Goal: Task Accomplishment & Management: Manage account settings

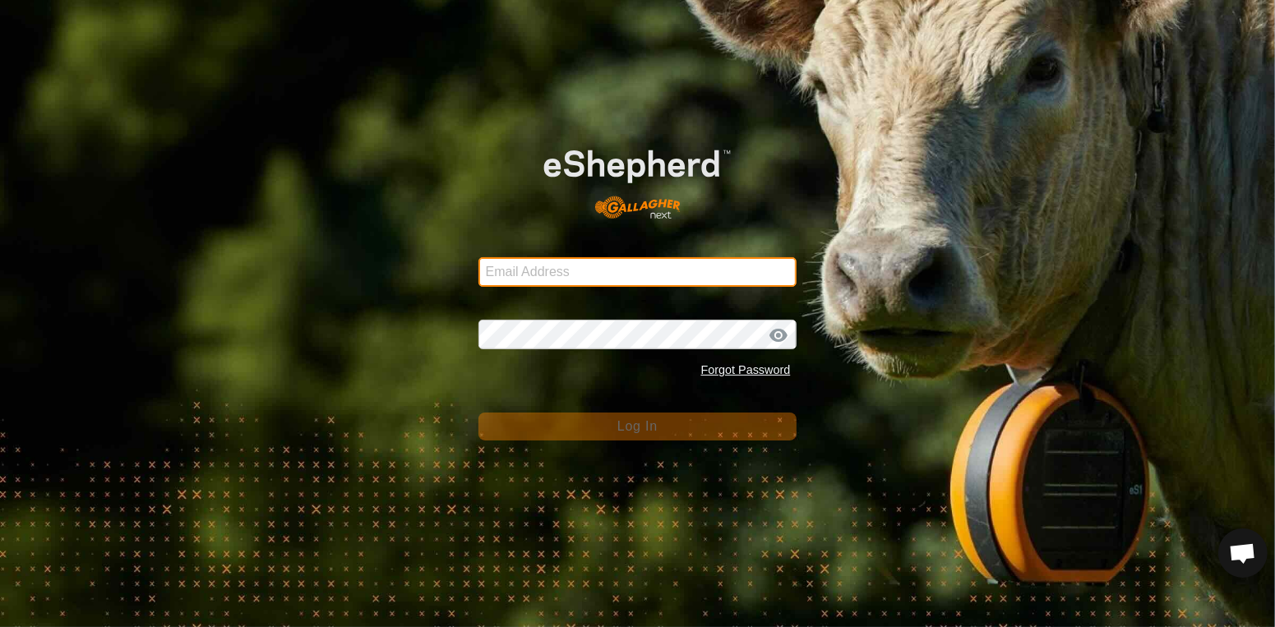
type input "Btchilders70@gmail.com"
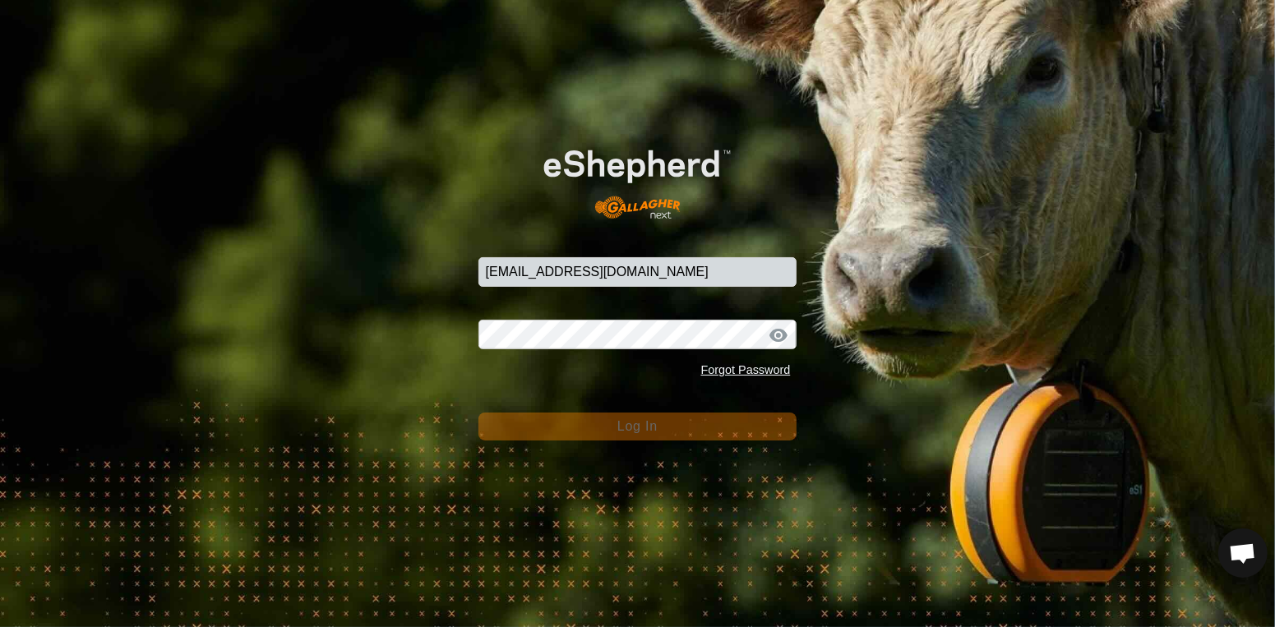
click at [557, 438] on button "Log In" at bounding box center [637, 427] width 319 height 28
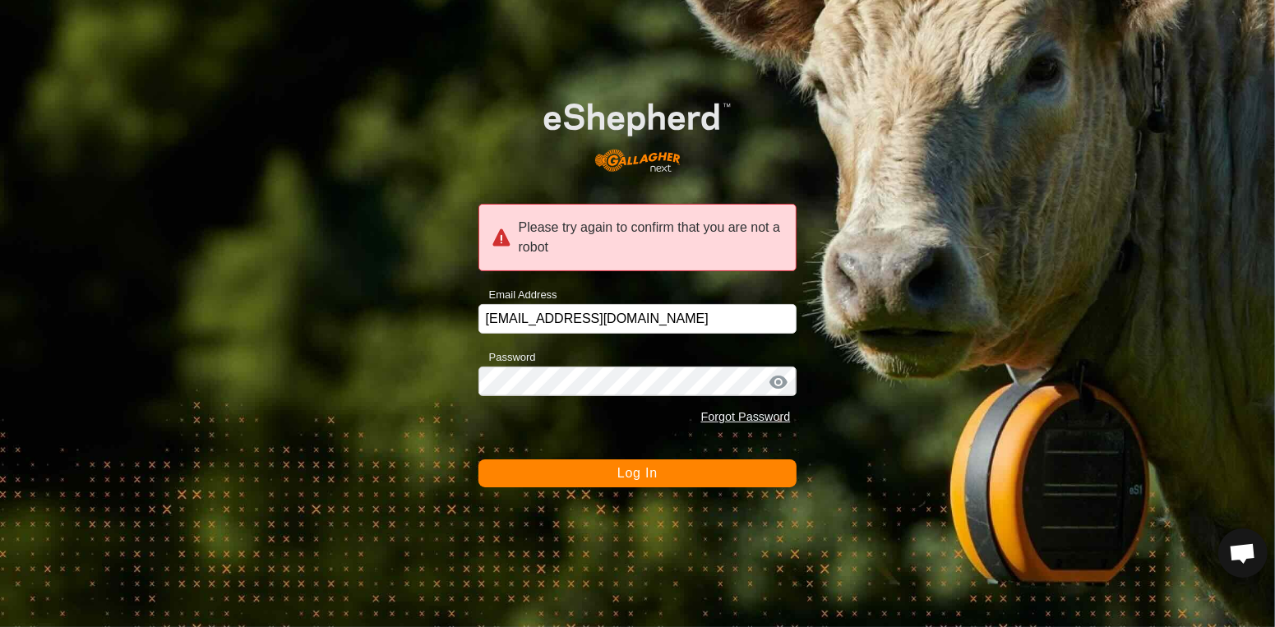
click at [565, 479] on button "Log In" at bounding box center [637, 473] width 319 height 28
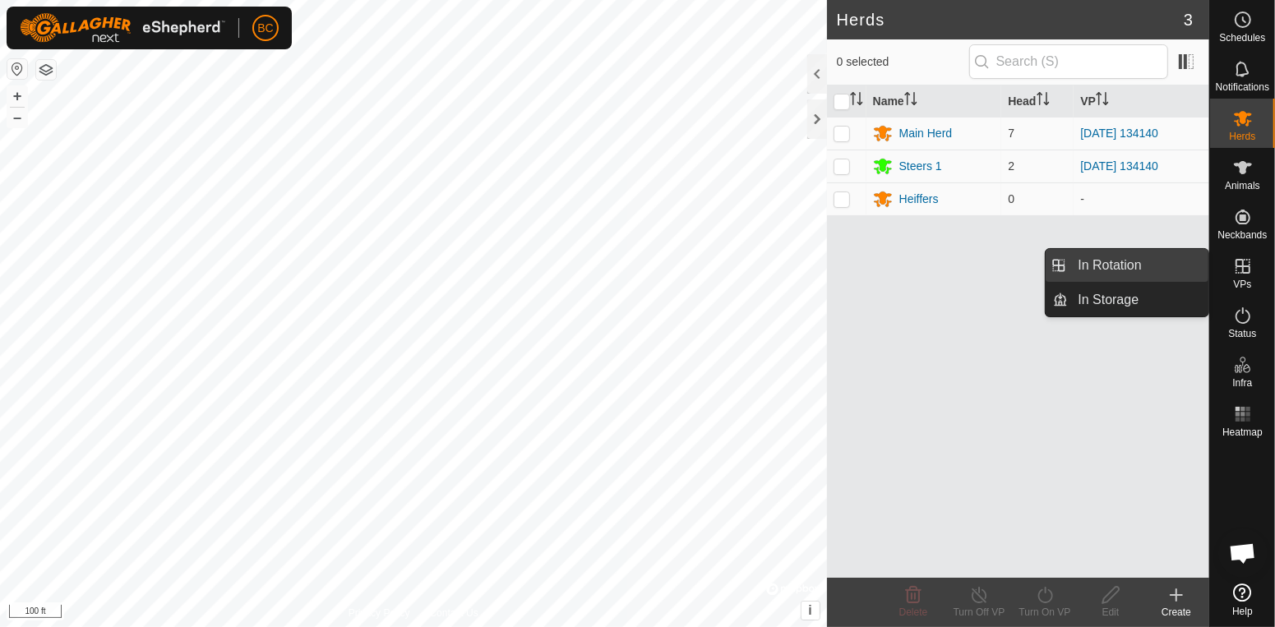
click at [1151, 270] on link "In Rotation" at bounding box center [1138, 265] width 141 height 33
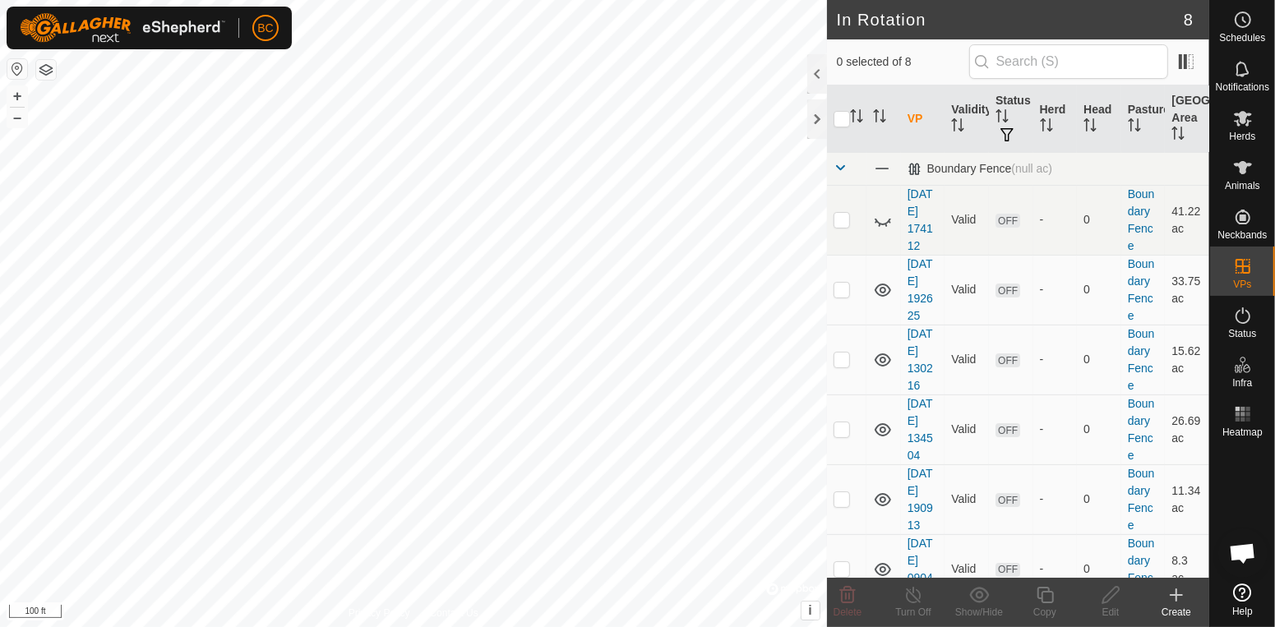
click at [1179, 599] on icon at bounding box center [1176, 595] width 20 height 20
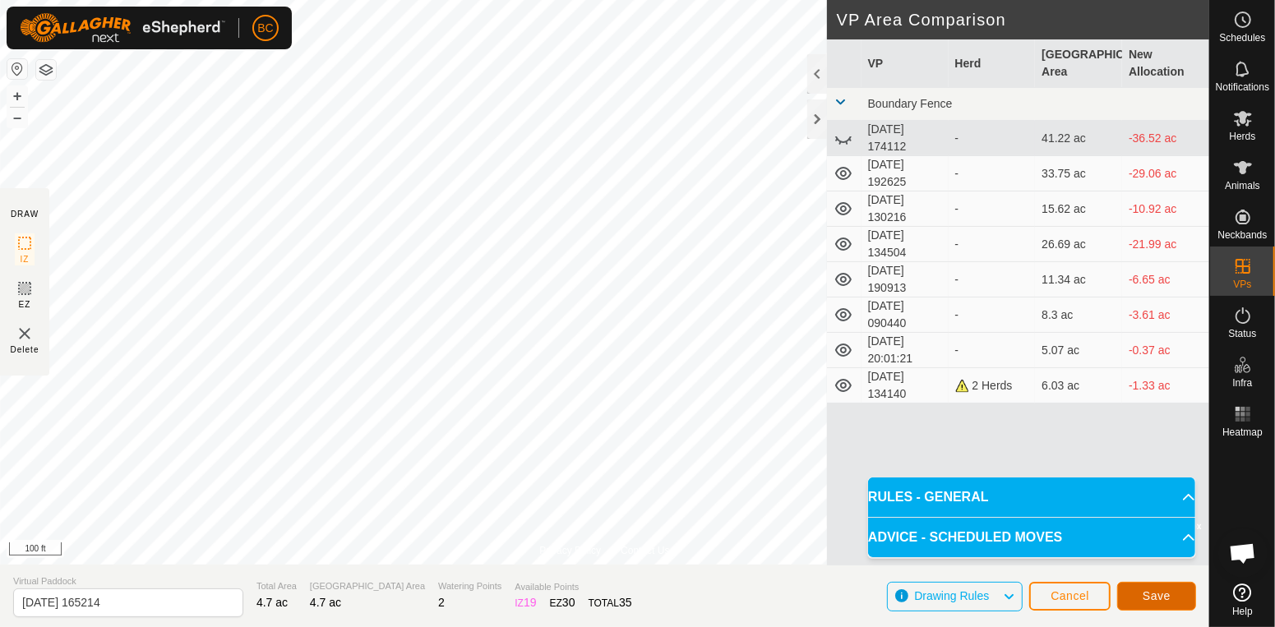
click at [1152, 602] on button "Save" at bounding box center [1156, 596] width 79 height 29
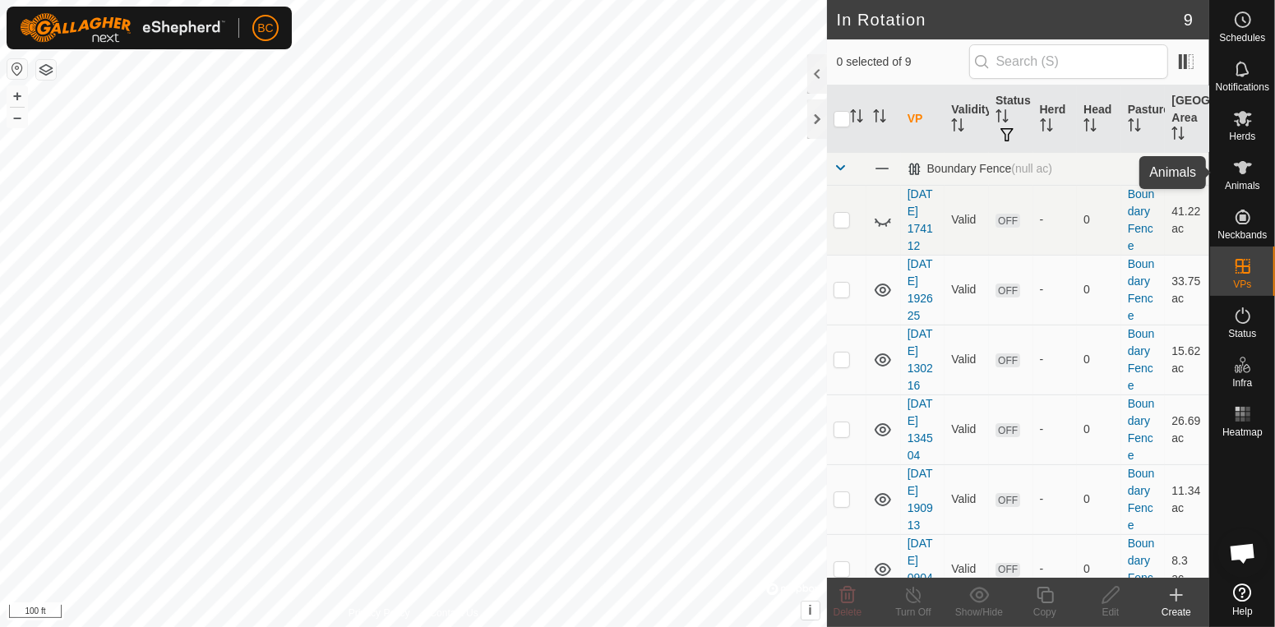
click at [1238, 177] on icon at bounding box center [1243, 168] width 20 height 20
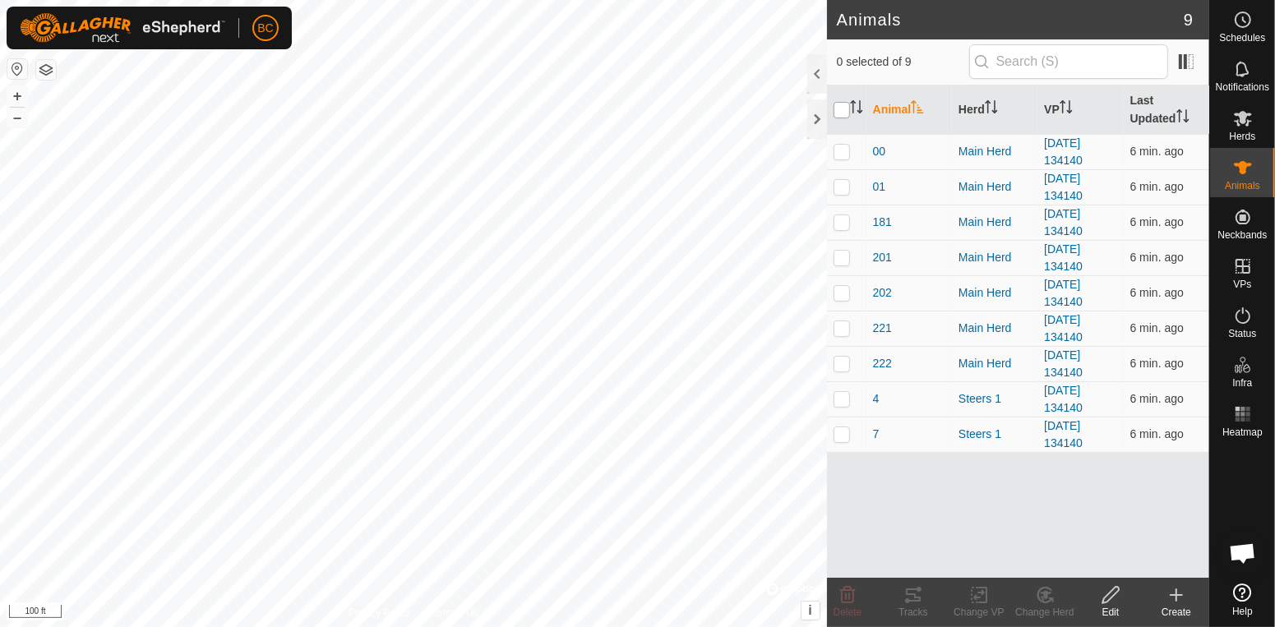
click at [846, 118] on input "checkbox" at bounding box center [841, 110] width 16 height 16
checkbox input "true"
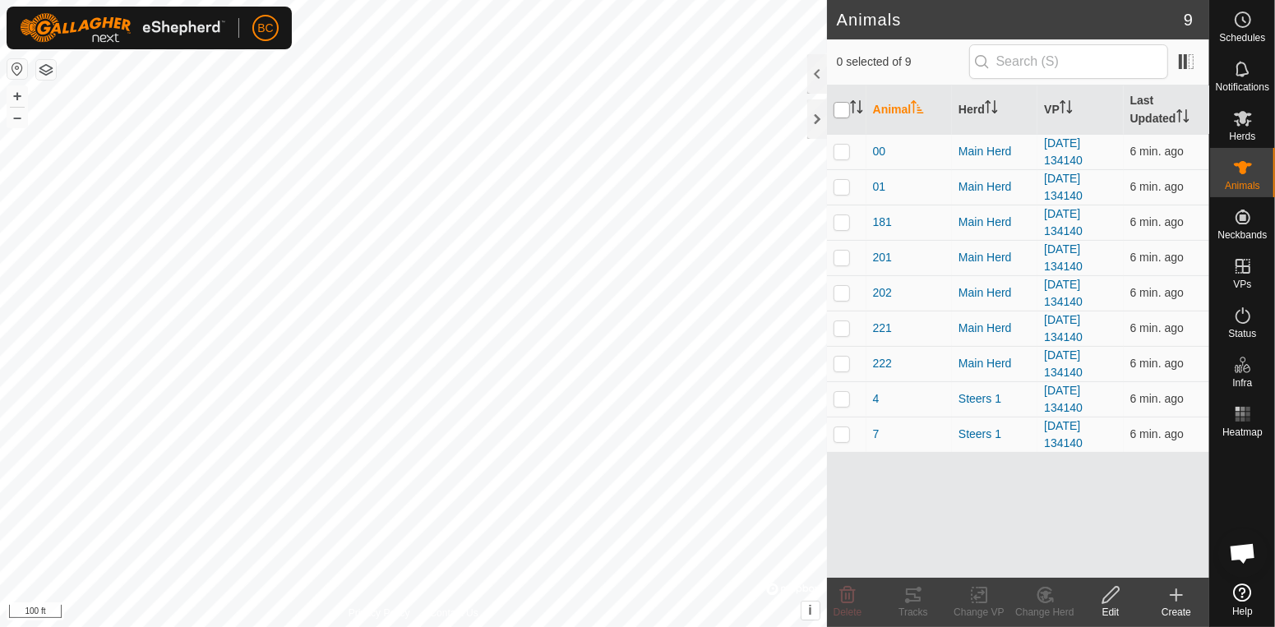
checkbox input "true"
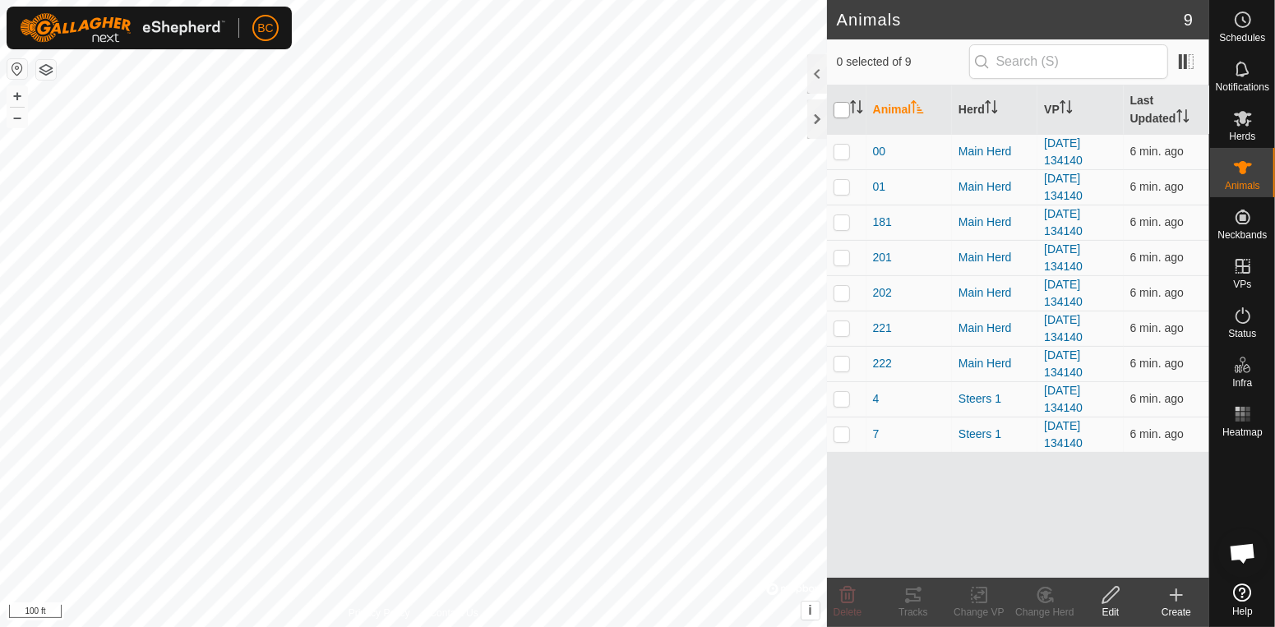
checkbox input "true"
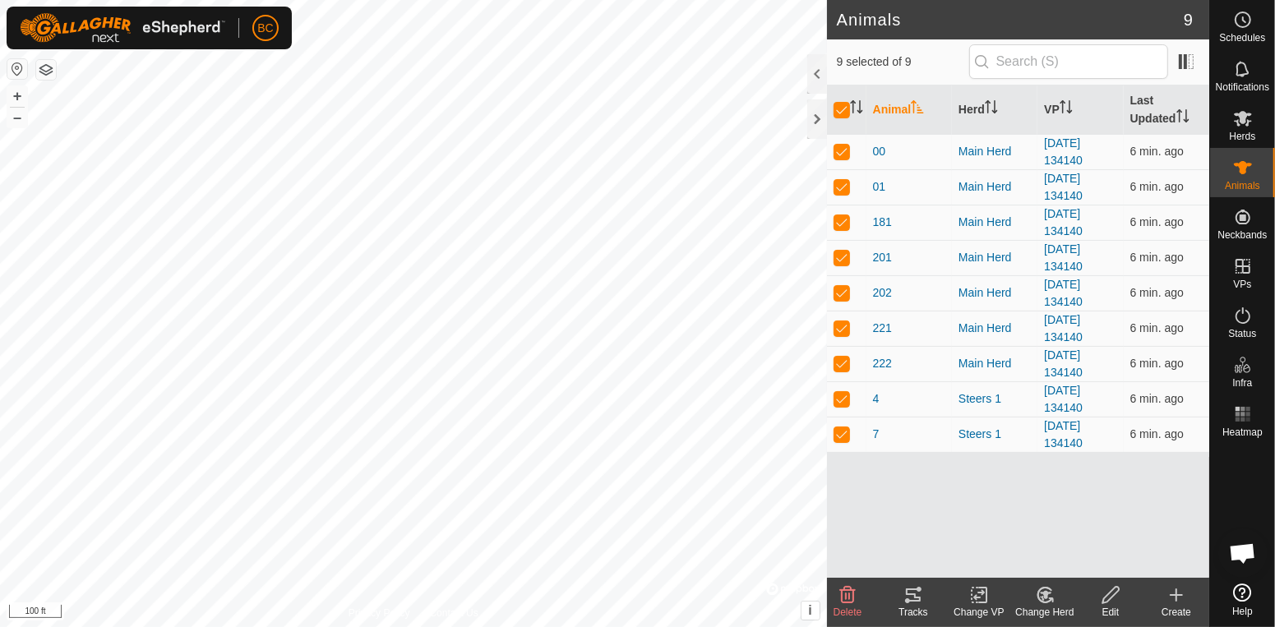
click at [972, 590] on icon at bounding box center [979, 595] width 21 height 20
click at [985, 601] on icon at bounding box center [979, 595] width 21 height 20
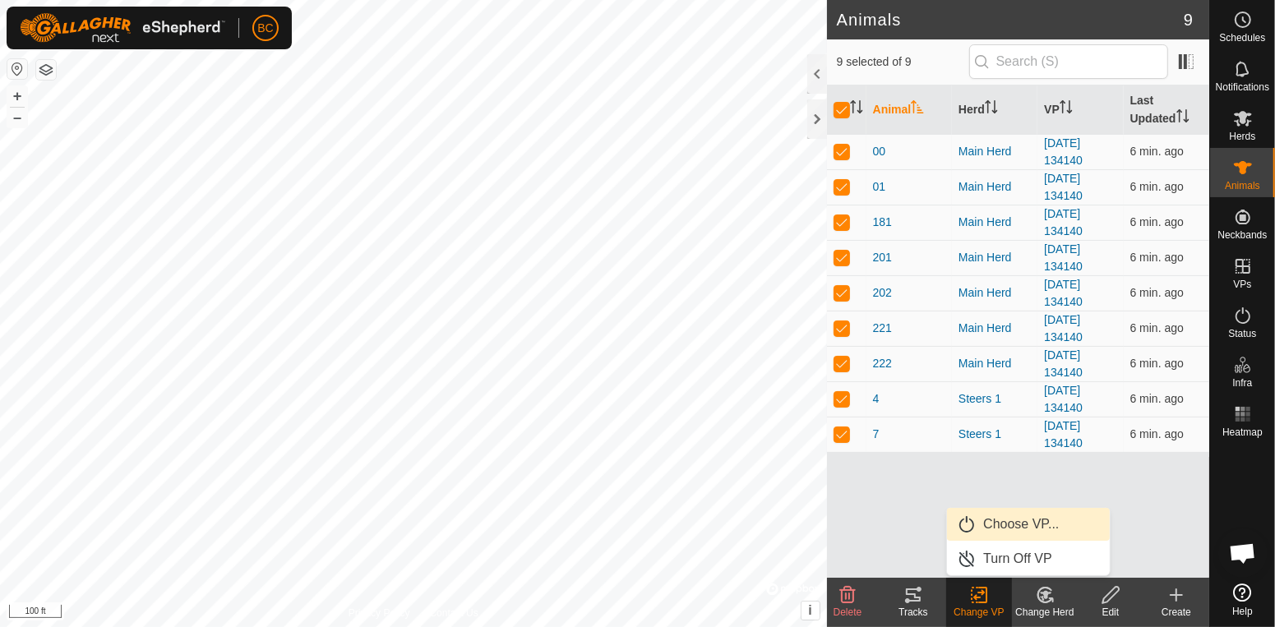
click at [1000, 525] on link "Choose VP..." at bounding box center [1028, 524] width 163 height 33
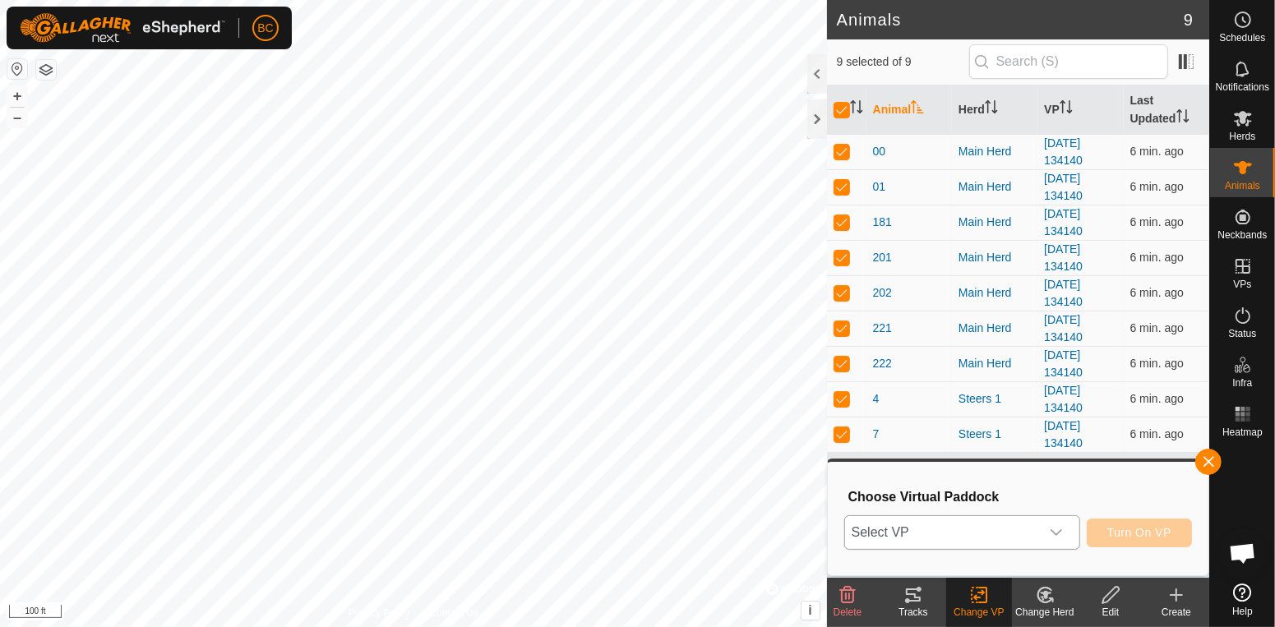
click at [1057, 527] on icon "dropdown trigger" at bounding box center [1055, 532] width 13 height 13
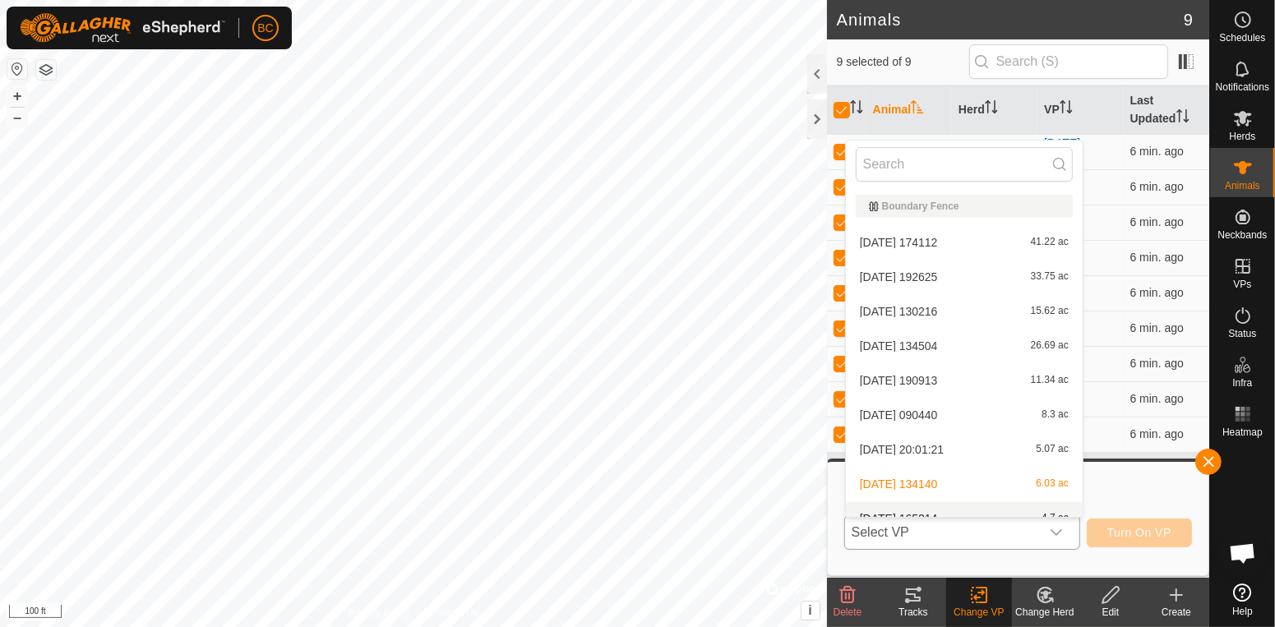
scroll to position [17, 0]
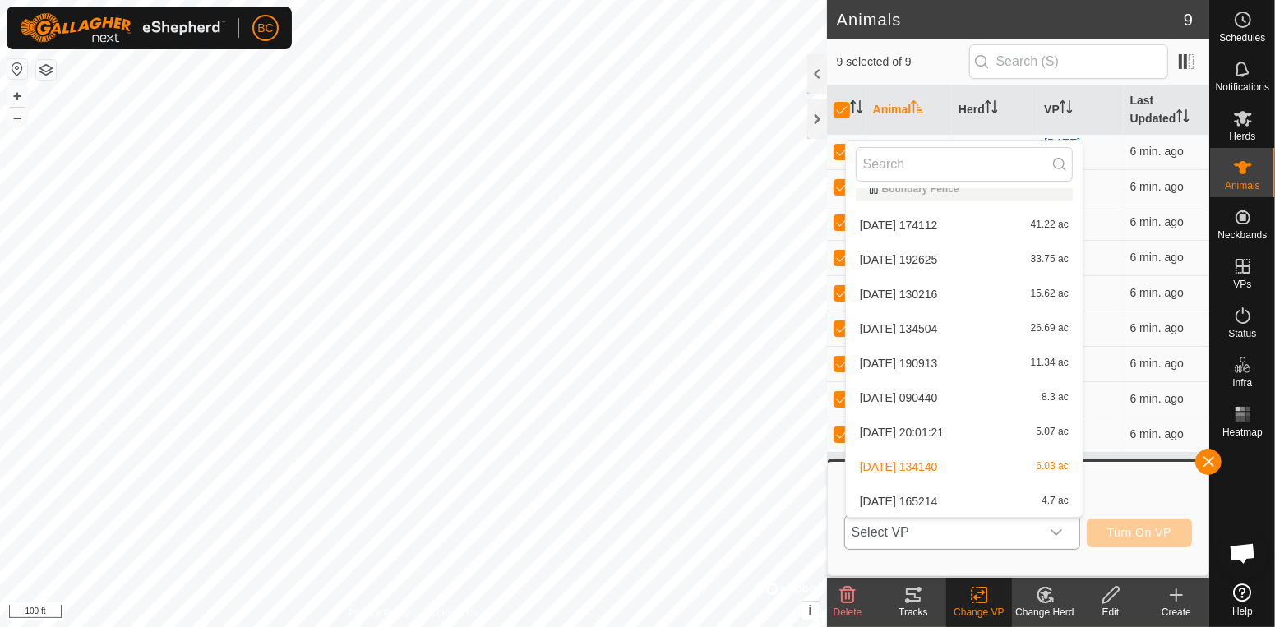
click at [1018, 505] on li "2025-09-19 165214 4.7 ac" at bounding box center [964, 501] width 237 height 33
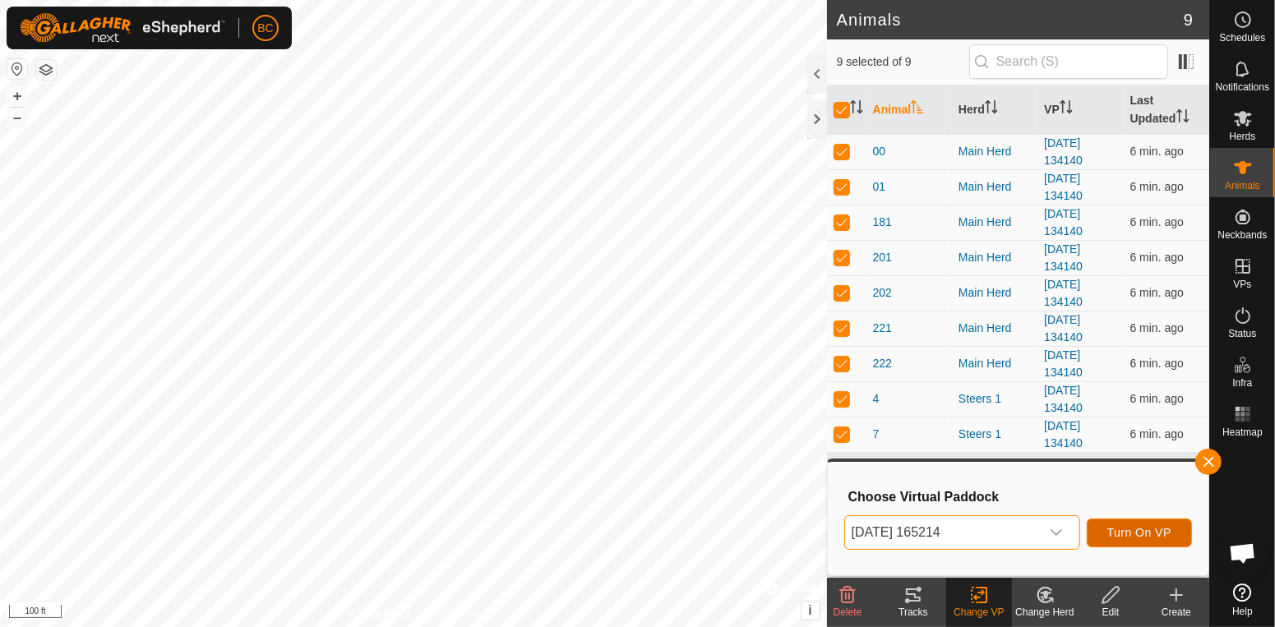
click at [1109, 532] on span "Turn On VP" at bounding box center [1139, 532] width 64 height 13
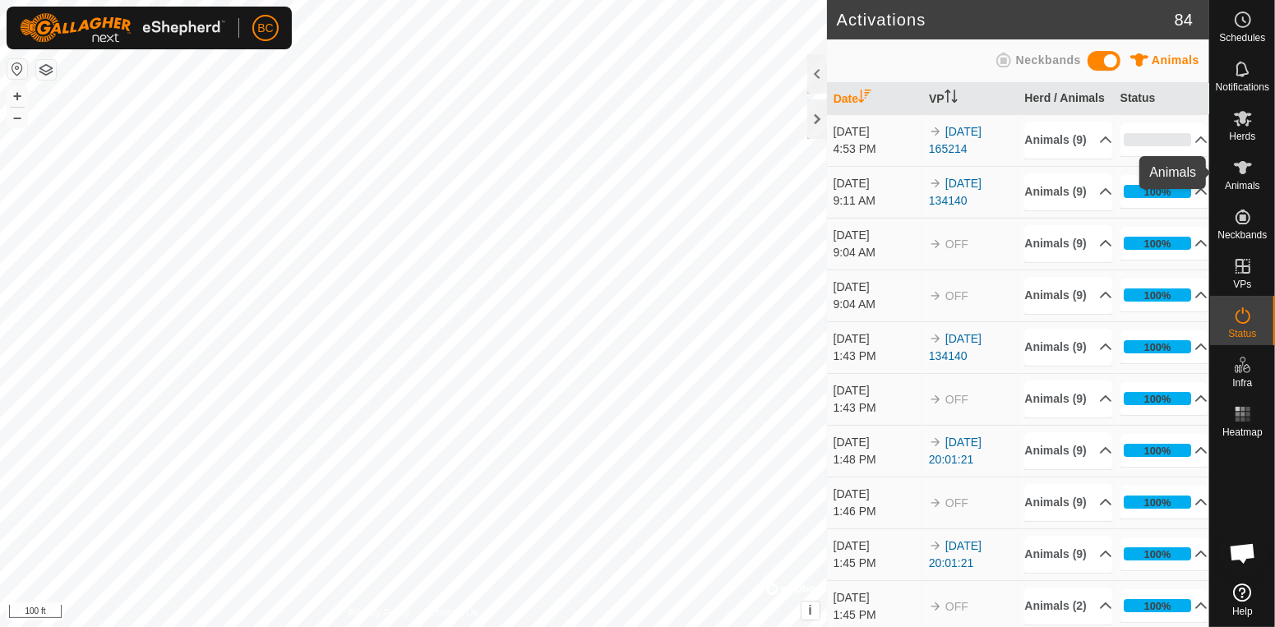
click at [1238, 183] on span "Animals" at bounding box center [1241, 186] width 35 height 10
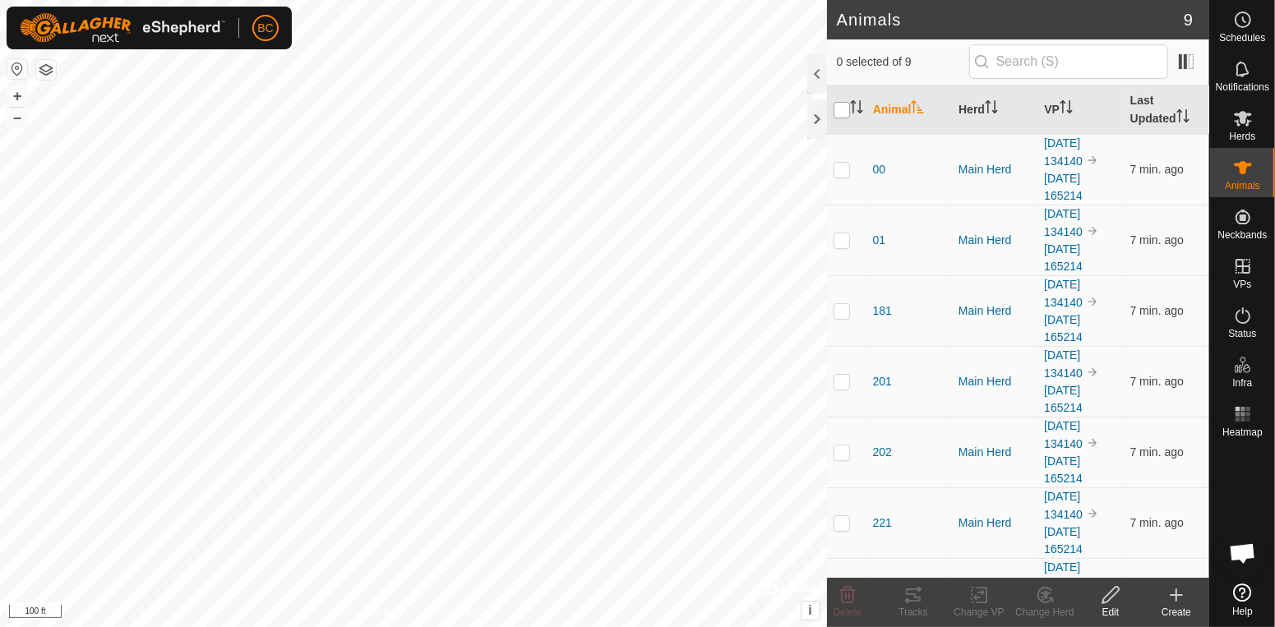
click at [840, 118] on input "checkbox" at bounding box center [841, 110] width 16 height 16
checkbox input "true"
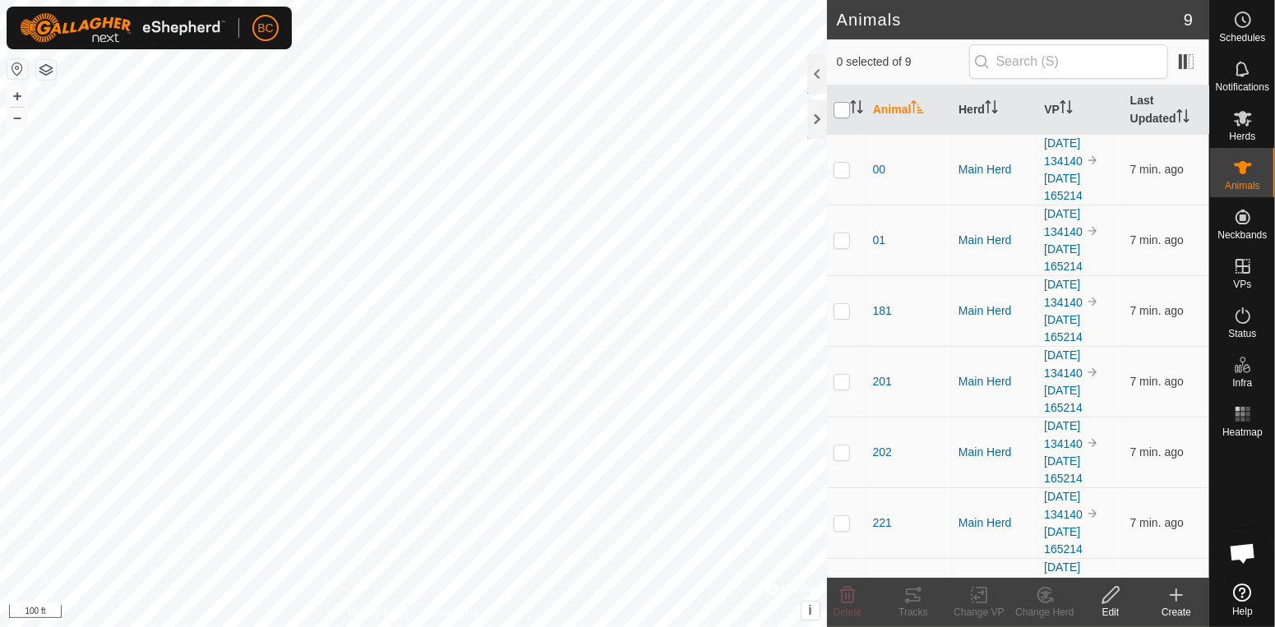
checkbox input "true"
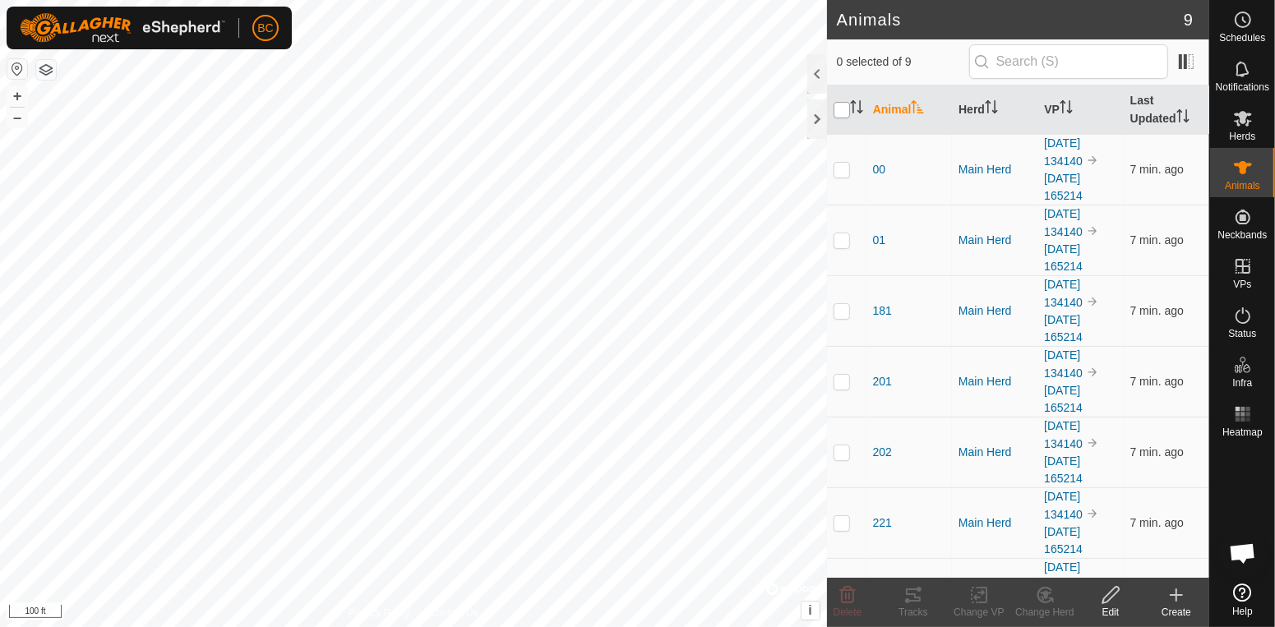
checkbox input "true"
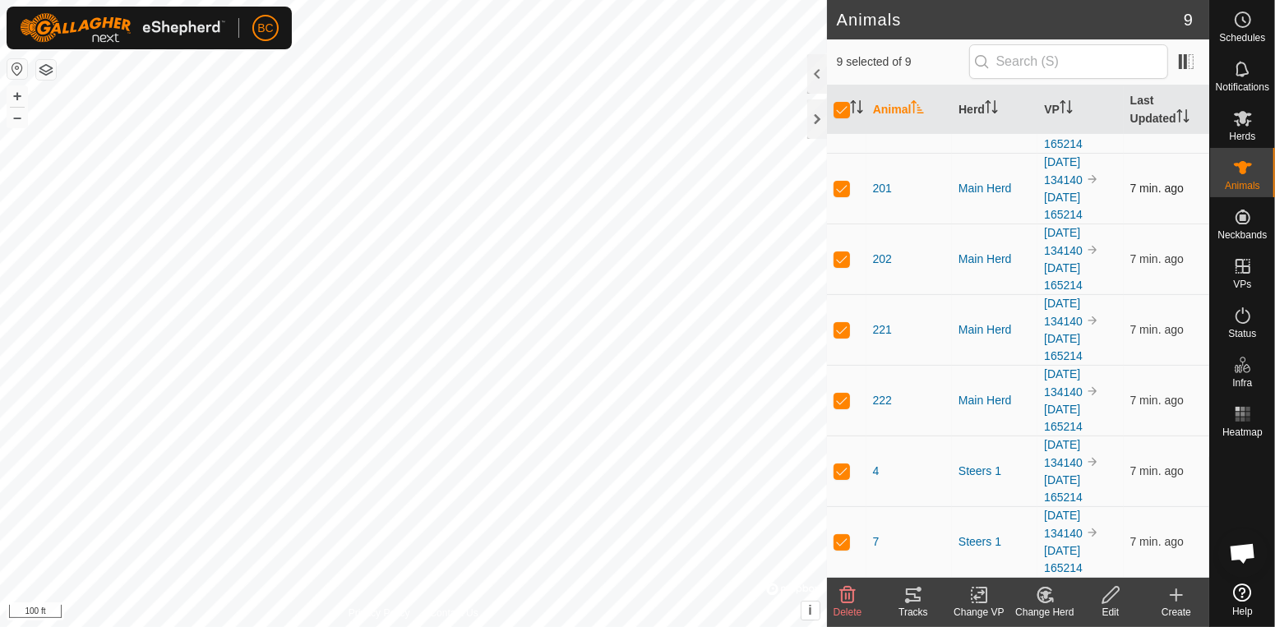
scroll to position [205, 0]
click at [984, 598] on icon at bounding box center [979, 595] width 21 height 20
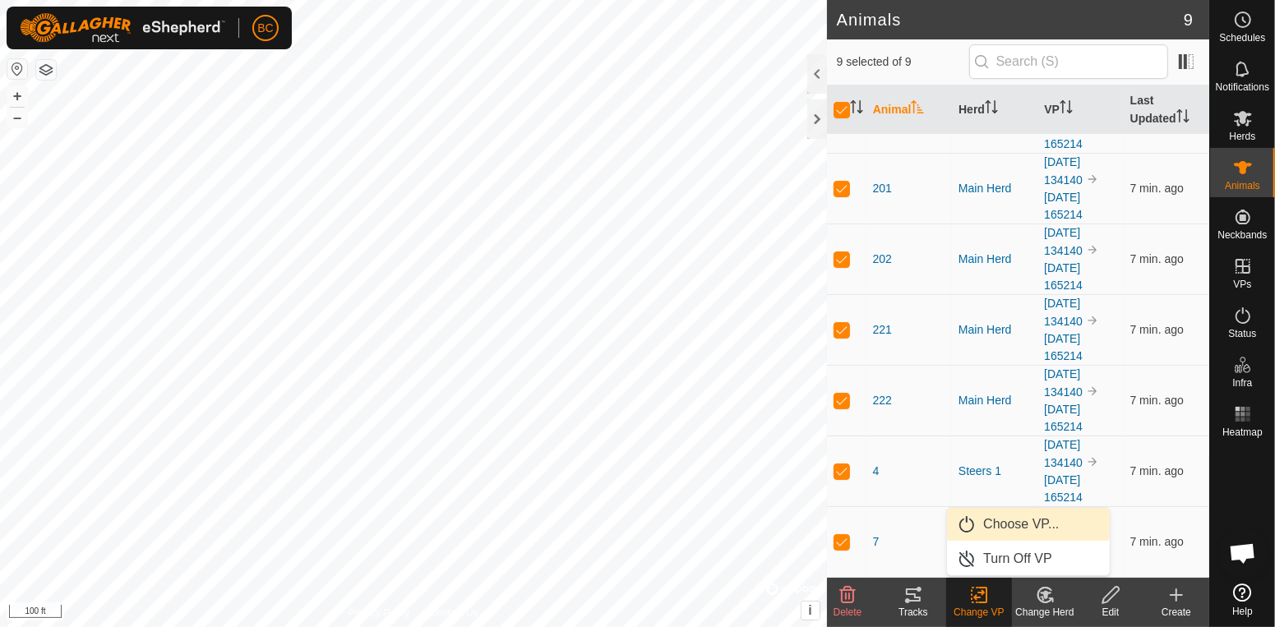
click at [997, 524] on link "Choose VP..." at bounding box center [1028, 524] width 163 height 33
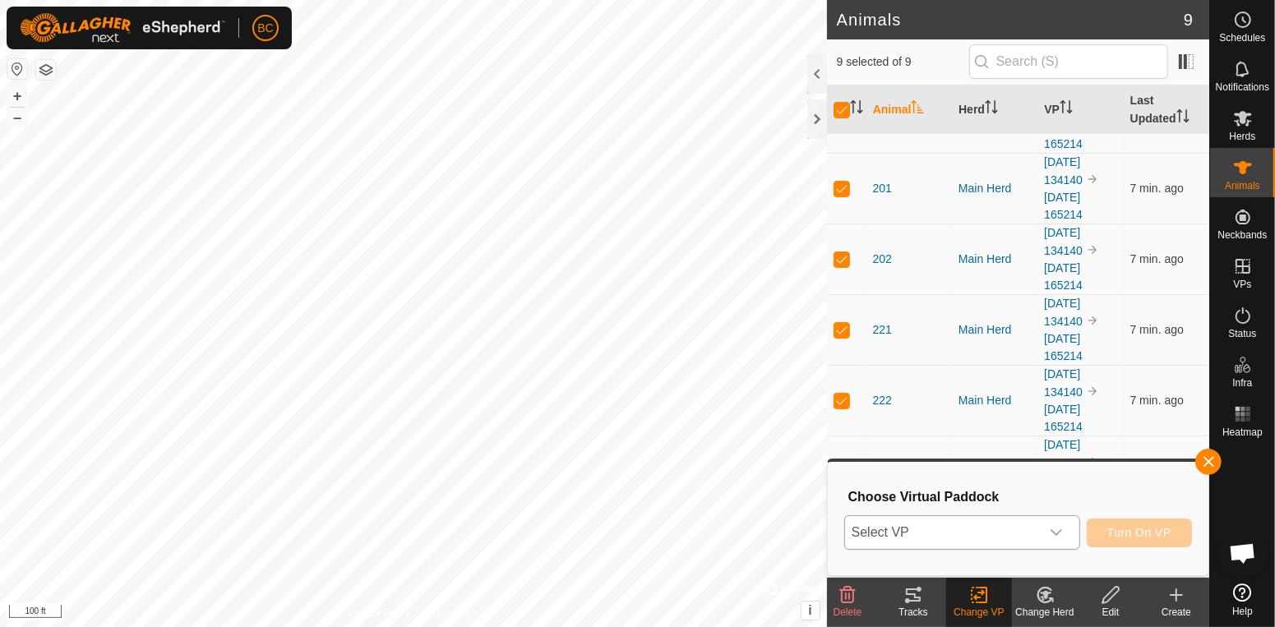
click at [1057, 529] on icon "dropdown trigger" at bounding box center [1055, 532] width 13 height 13
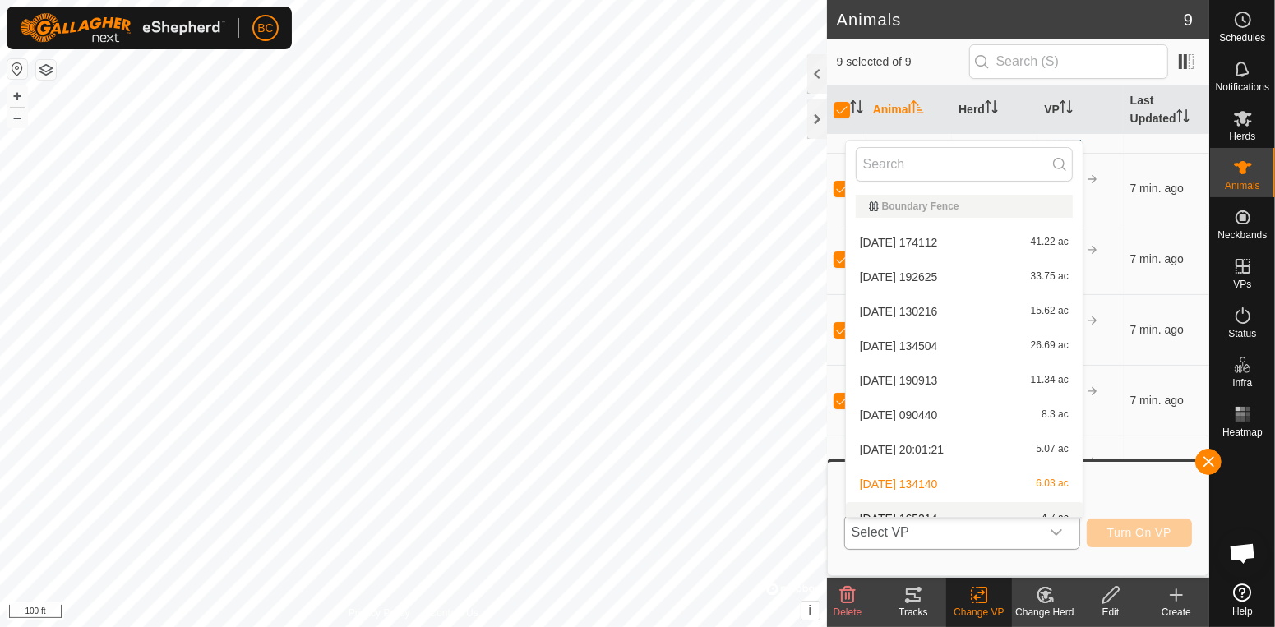
scroll to position [17, 0]
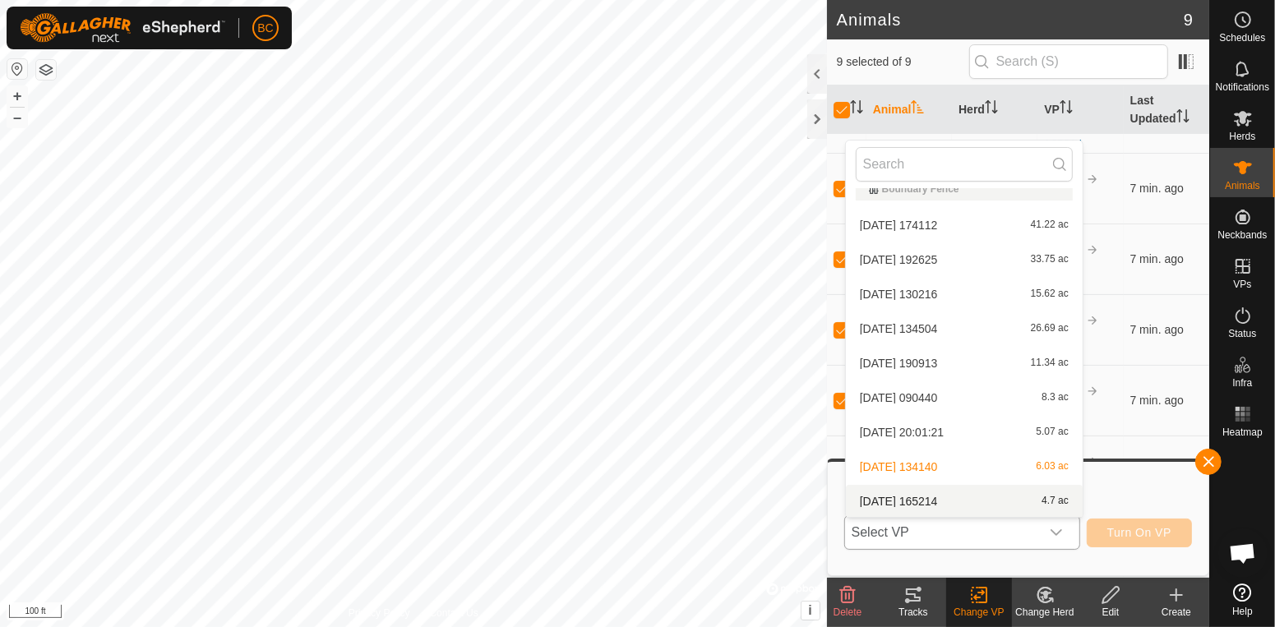
click at [1017, 499] on li "2025-09-19 165214 4.7 ac" at bounding box center [964, 501] width 237 height 33
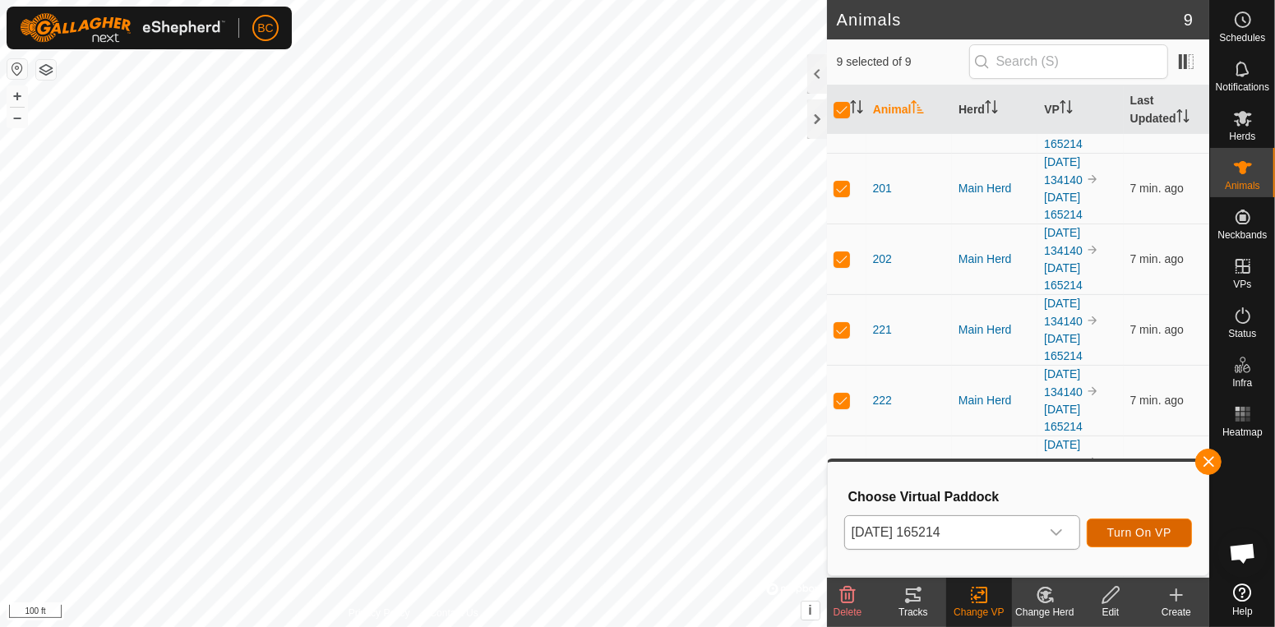
click at [1146, 536] on span "Turn On VP" at bounding box center [1139, 532] width 64 height 13
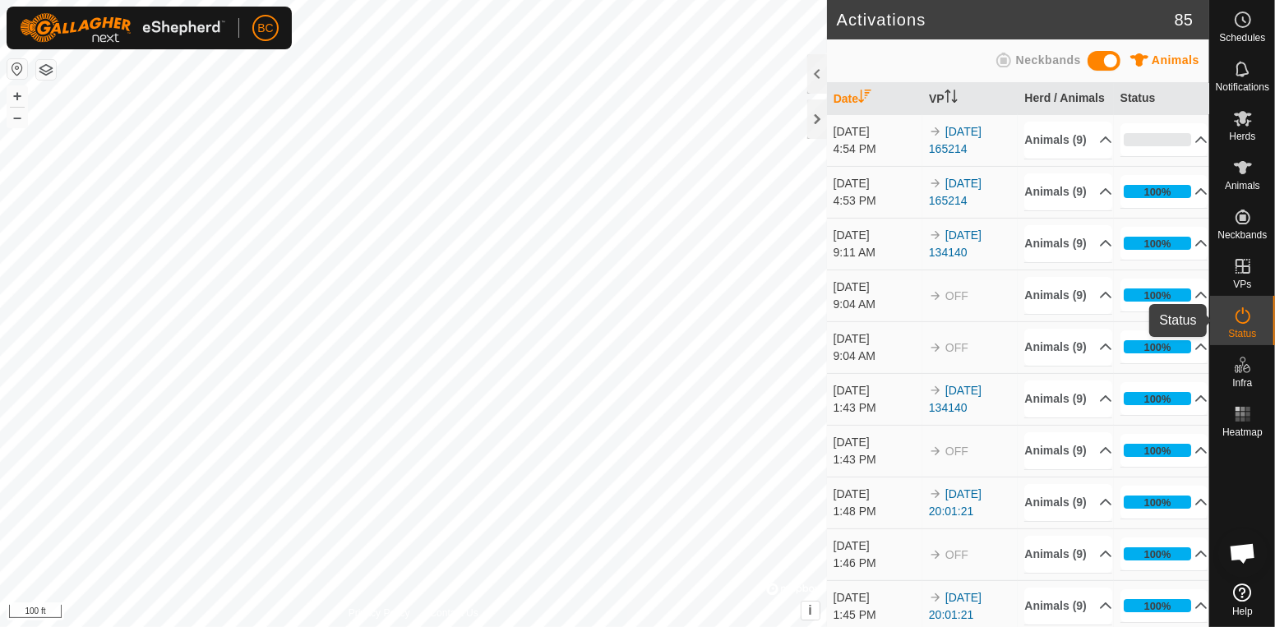
click at [1237, 330] on span "Status" at bounding box center [1242, 334] width 28 height 10
click at [1240, 314] on icon at bounding box center [1243, 316] width 20 height 20
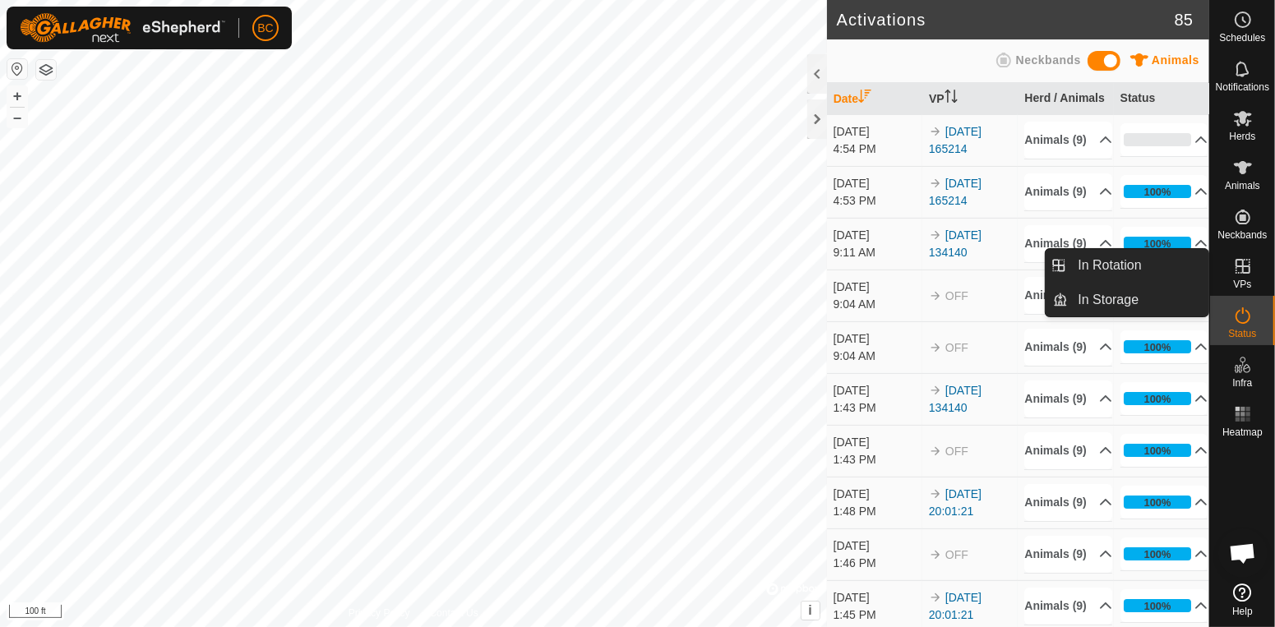
click at [1238, 272] on icon at bounding box center [1242, 266] width 15 height 15
click at [1151, 264] on link "In Rotation" at bounding box center [1138, 265] width 141 height 33
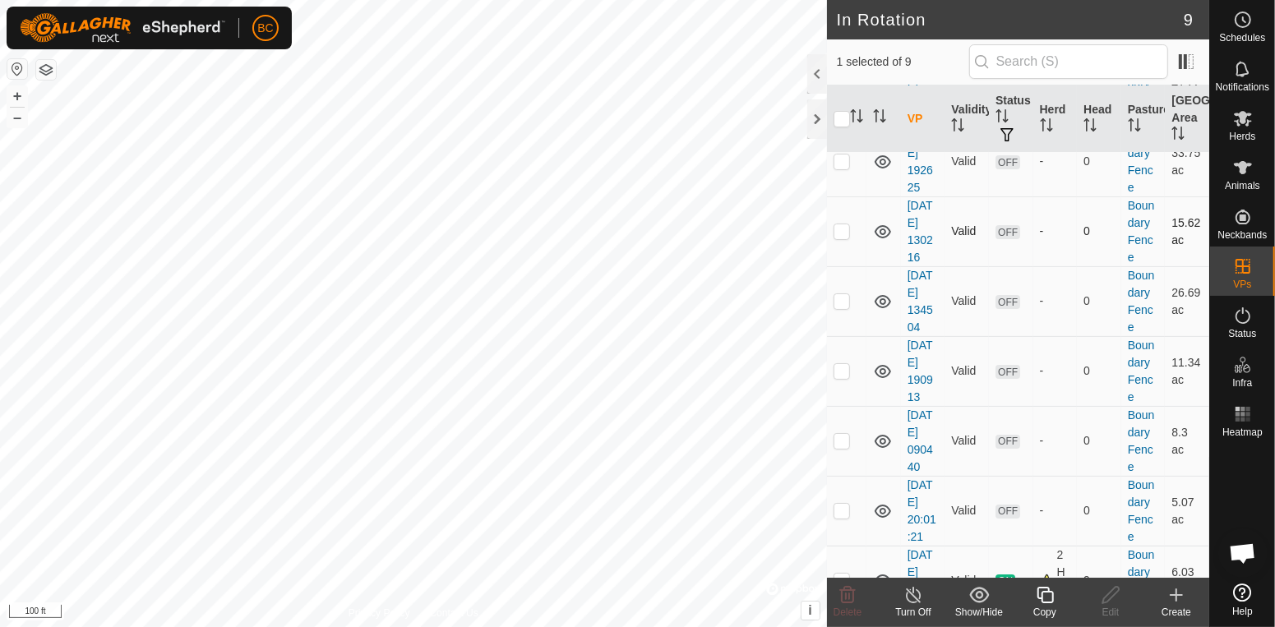
scroll to position [130, 0]
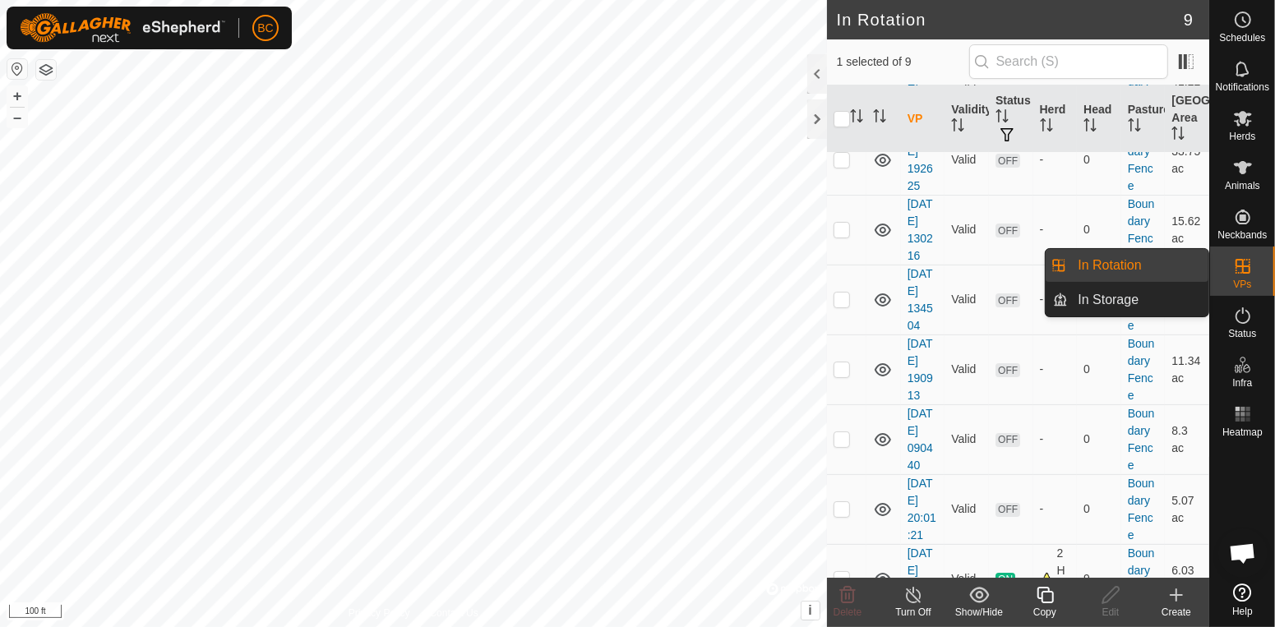
click at [1164, 266] on link "In Rotation" at bounding box center [1138, 265] width 141 height 33
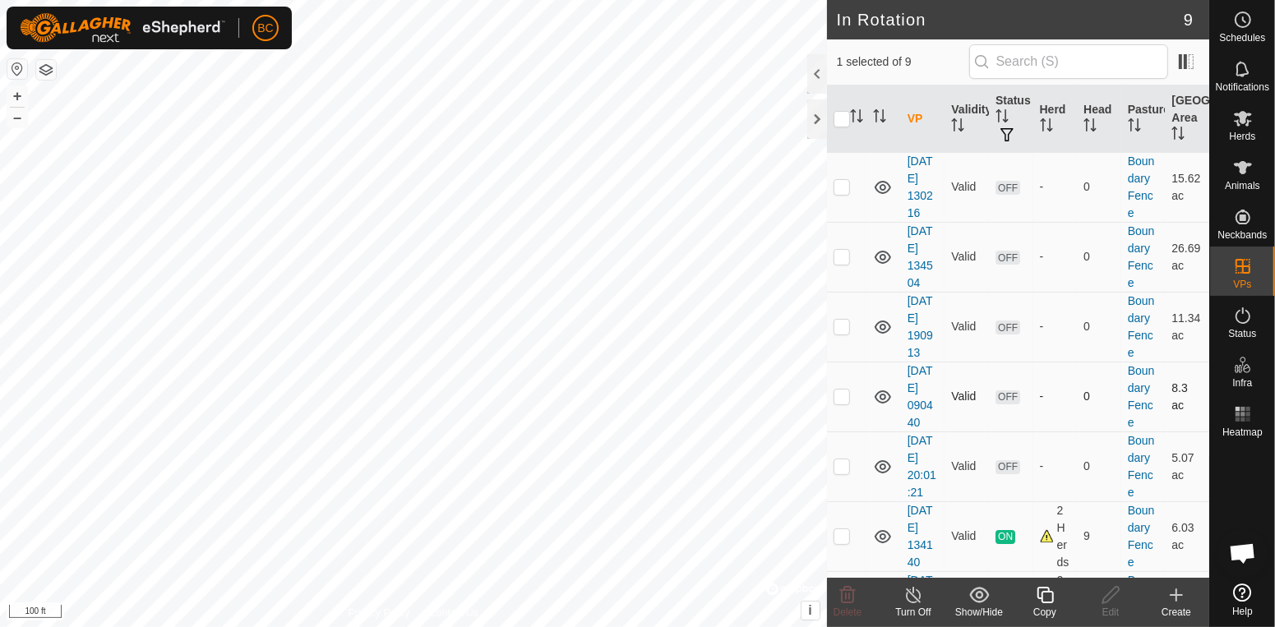
scroll to position [239, 0]
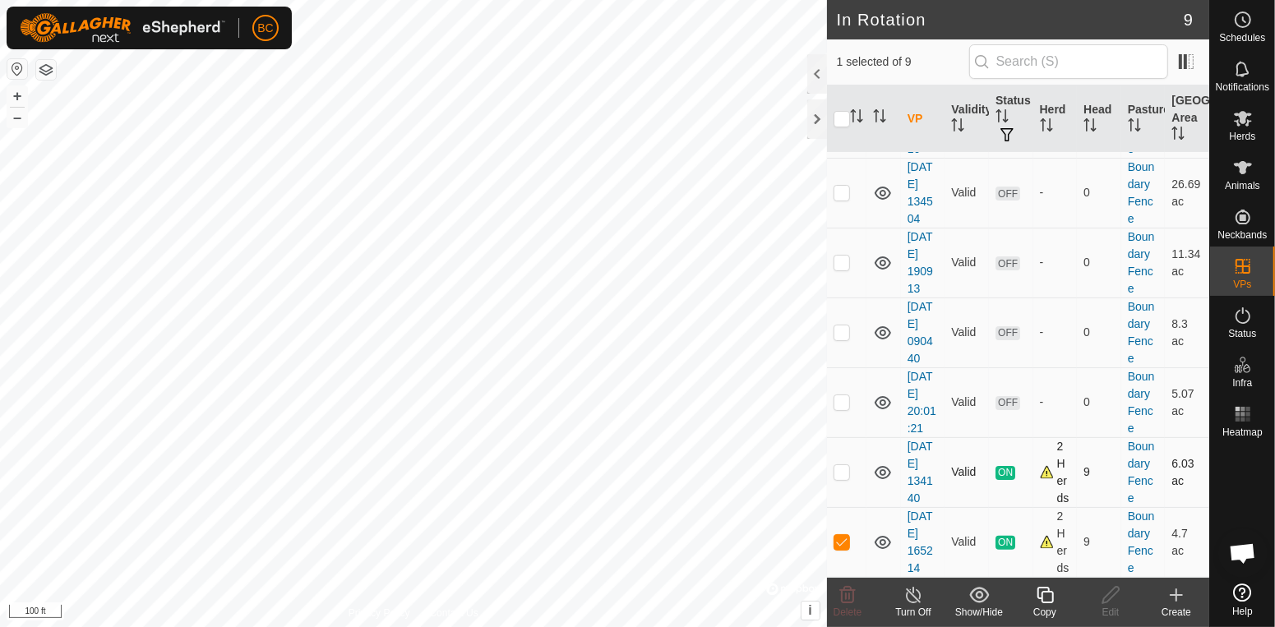
click at [845, 477] on p-checkbox at bounding box center [841, 471] width 16 height 13
checkbox input "true"
click at [916, 600] on line at bounding box center [912, 595] width 13 height 13
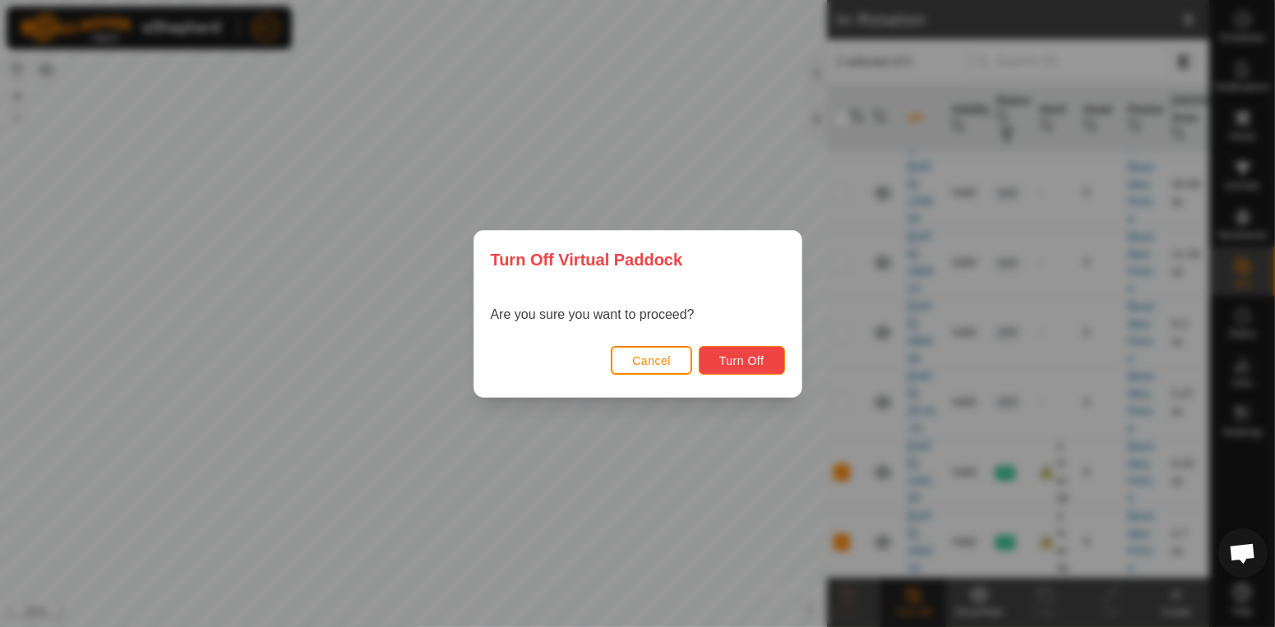
click at [763, 370] on button "Turn Off" at bounding box center [742, 360] width 86 height 29
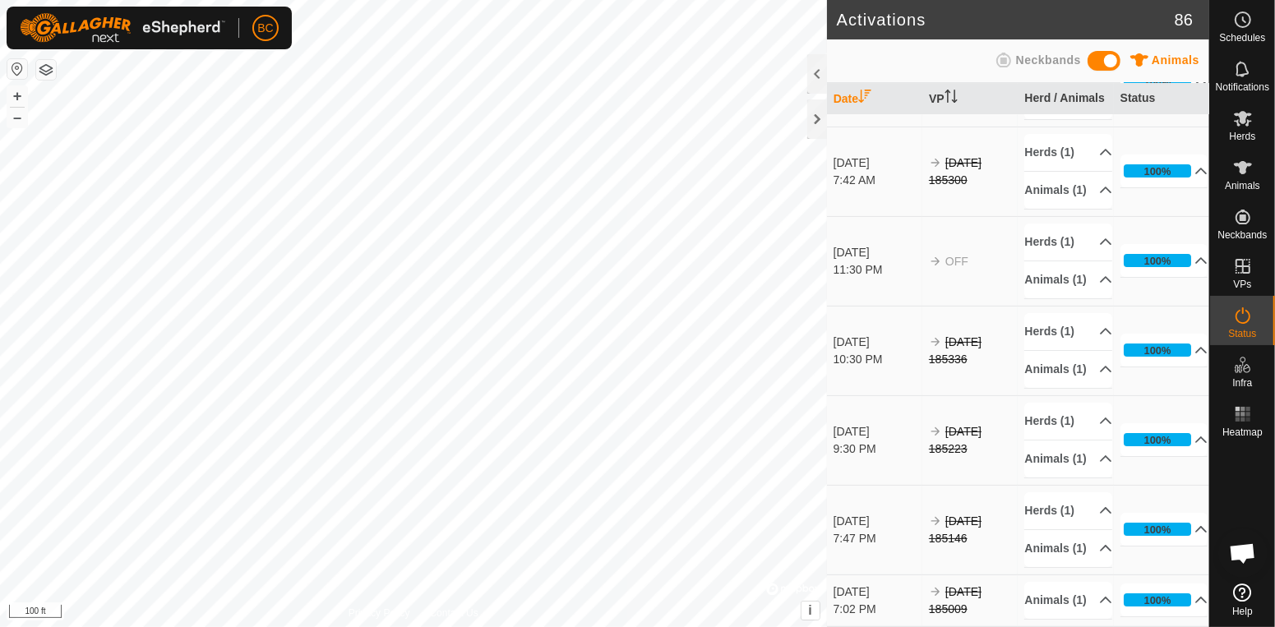
scroll to position [6161, 0]
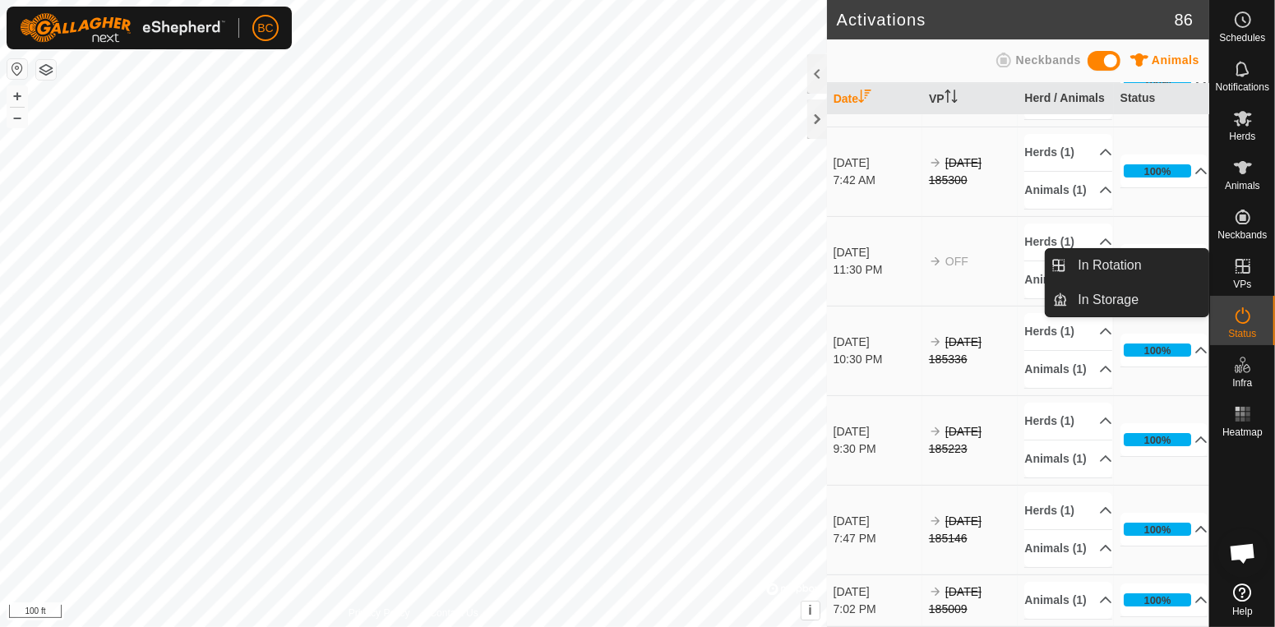
click at [1242, 281] on span "VPs" at bounding box center [1242, 284] width 18 height 10
click at [1174, 274] on link "In Rotation" at bounding box center [1138, 265] width 141 height 33
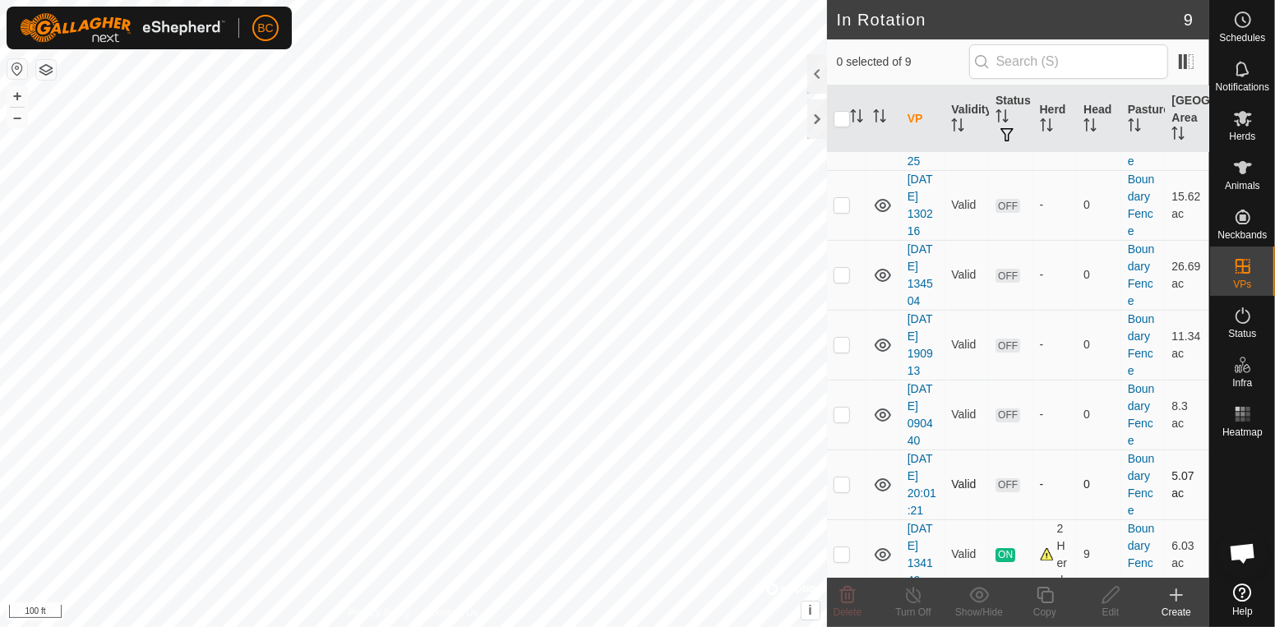
scroll to position [239, 0]
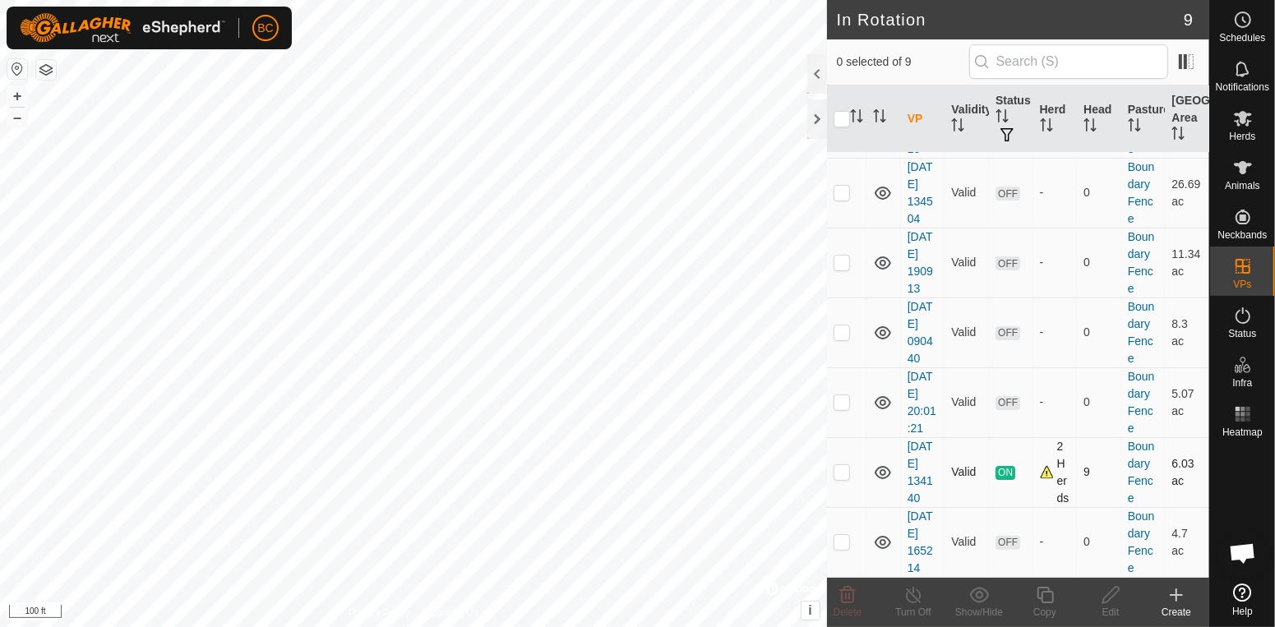
click at [885, 471] on icon at bounding box center [883, 473] width 20 height 20
click at [1264, 166] on div "Animals" at bounding box center [1242, 172] width 65 height 49
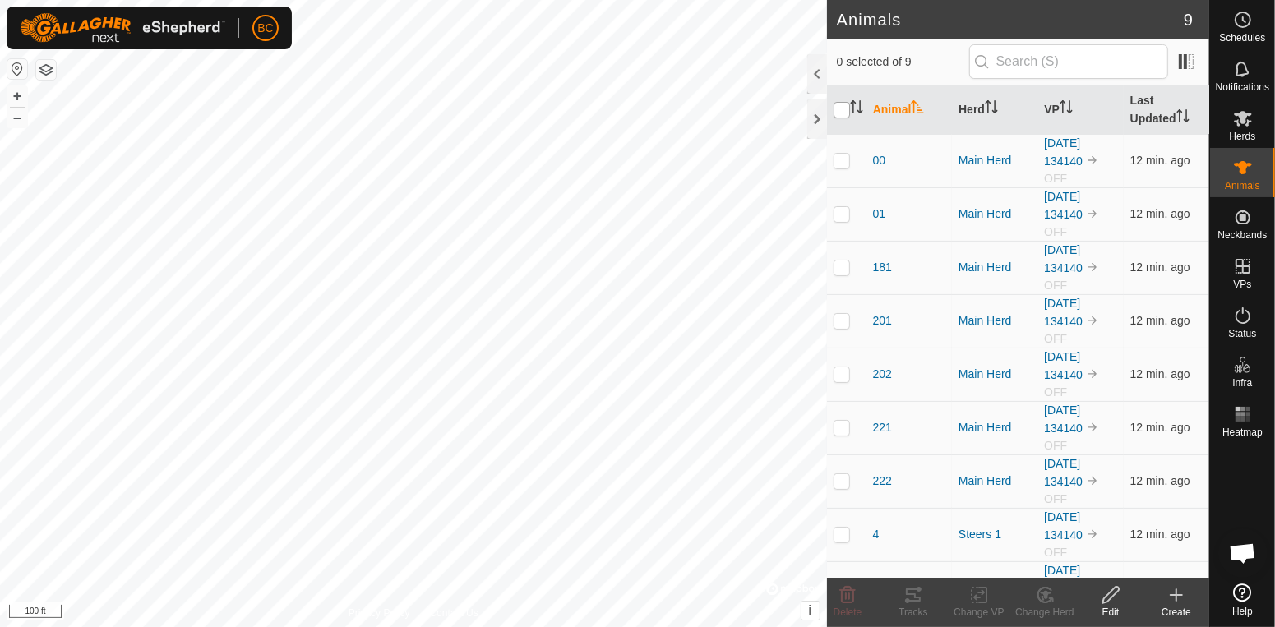
click at [847, 118] on input "checkbox" at bounding box center [841, 110] width 16 height 16
checkbox input "true"
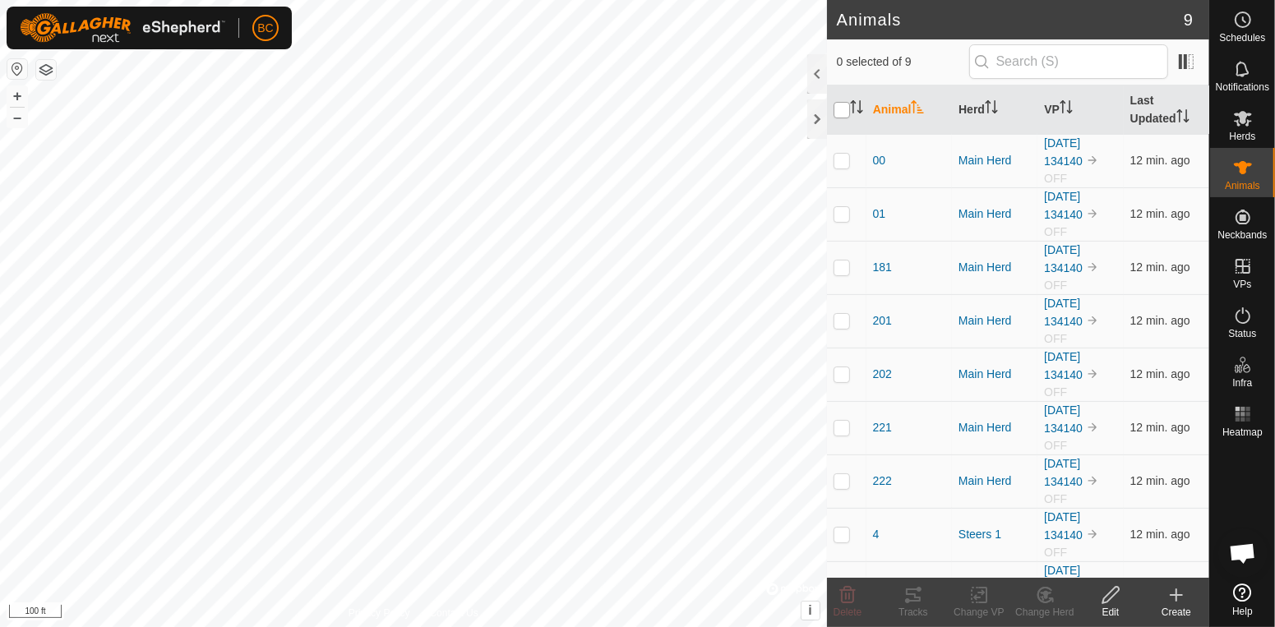
checkbox input "true"
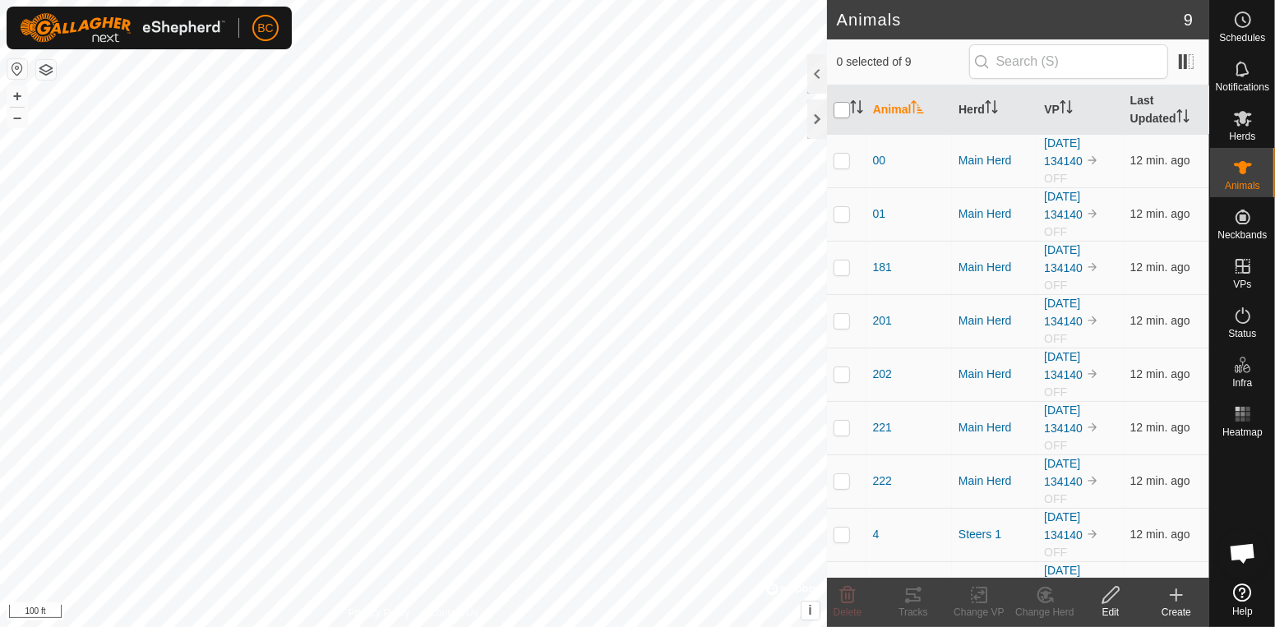
checkbox input "true"
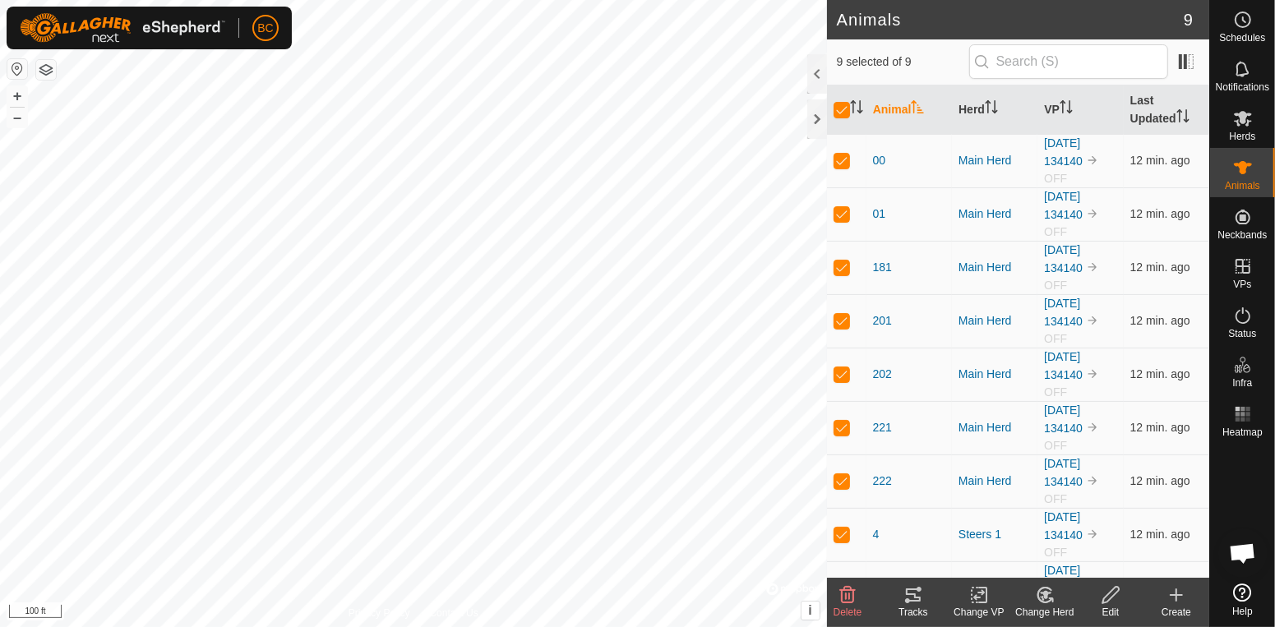
click at [975, 596] on icon at bounding box center [979, 595] width 12 height 11
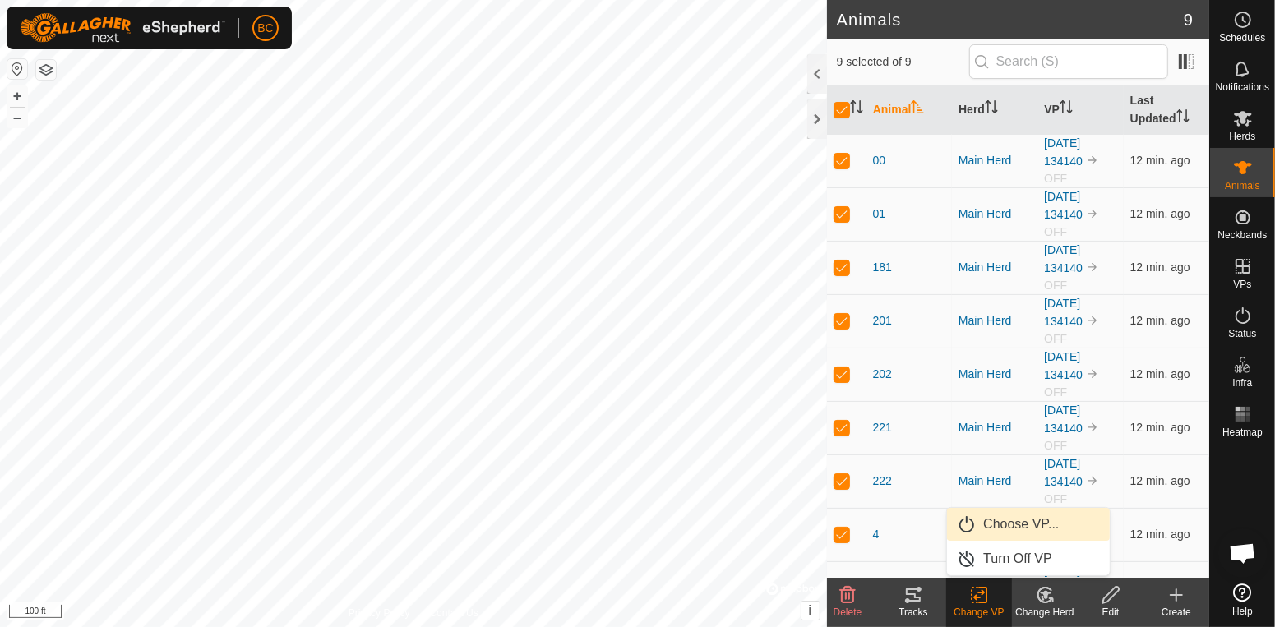
click at [989, 521] on link "Choose VP..." at bounding box center [1028, 524] width 163 height 33
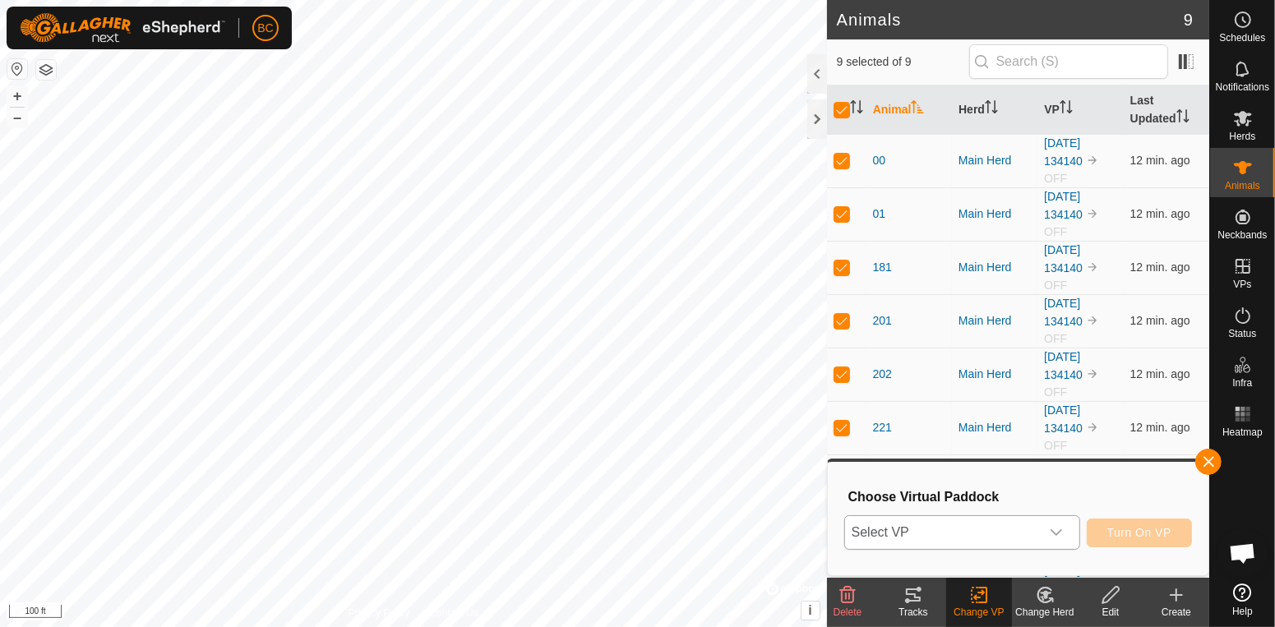
click at [1057, 528] on icon "dropdown trigger" at bounding box center [1055, 532] width 13 height 13
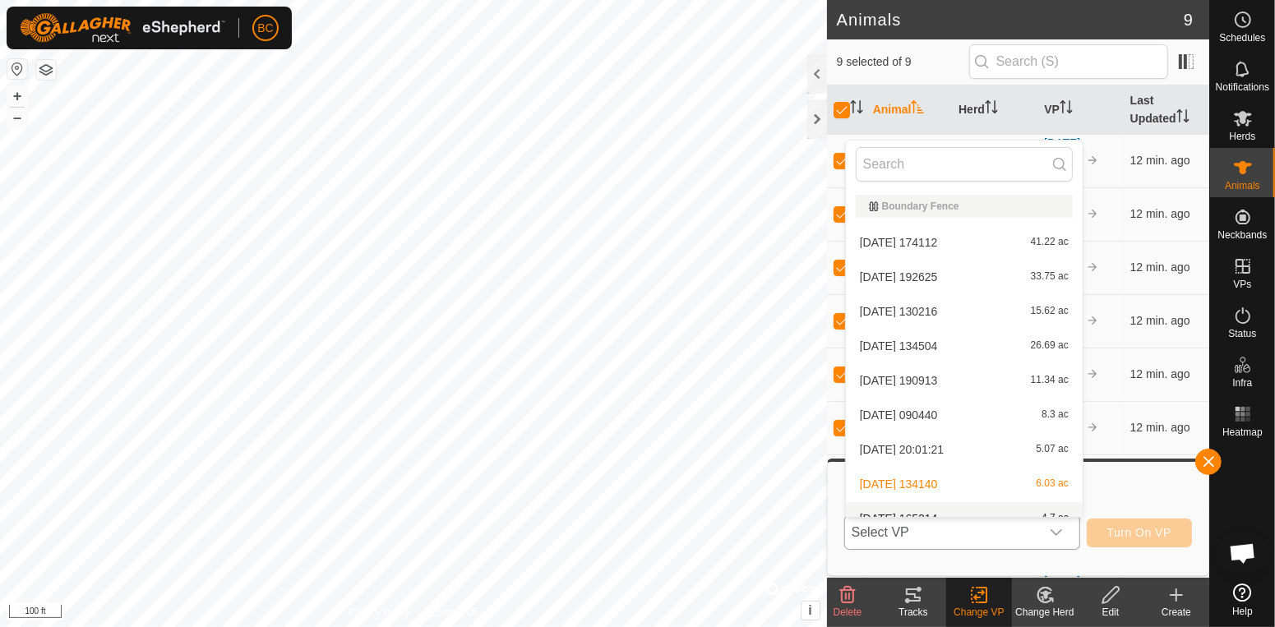
scroll to position [17, 0]
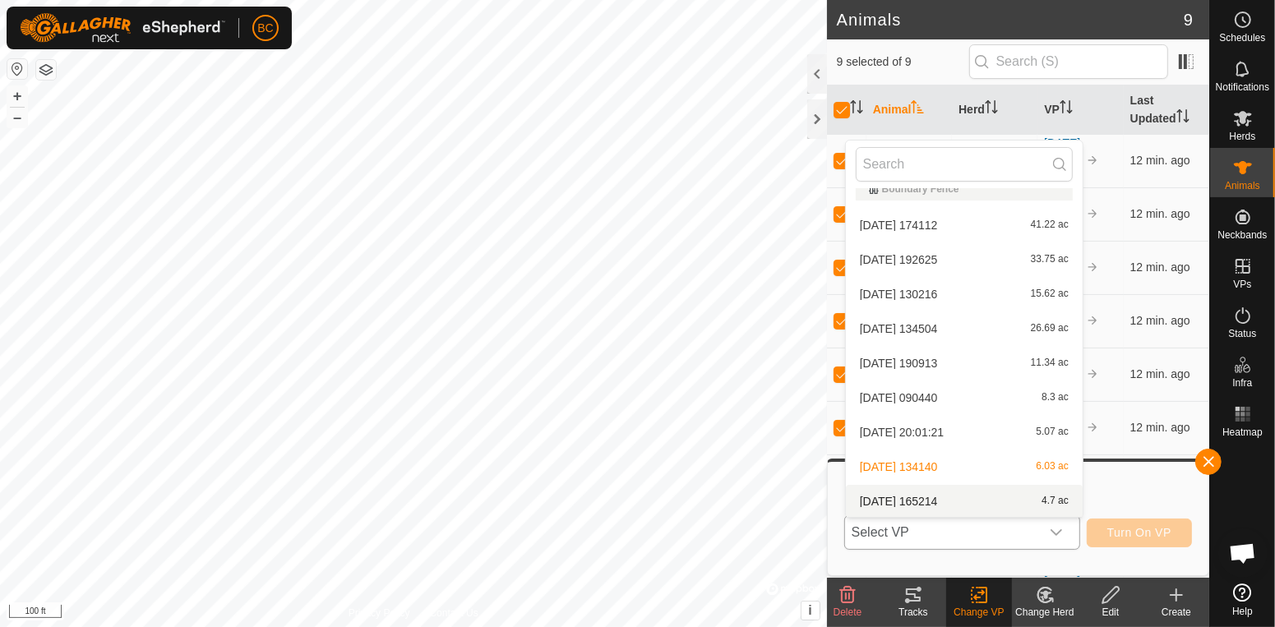
click at [1012, 505] on li "2025-09-19 165214 4.7 ac" at bounding box center [964, 501] width 237 height 33
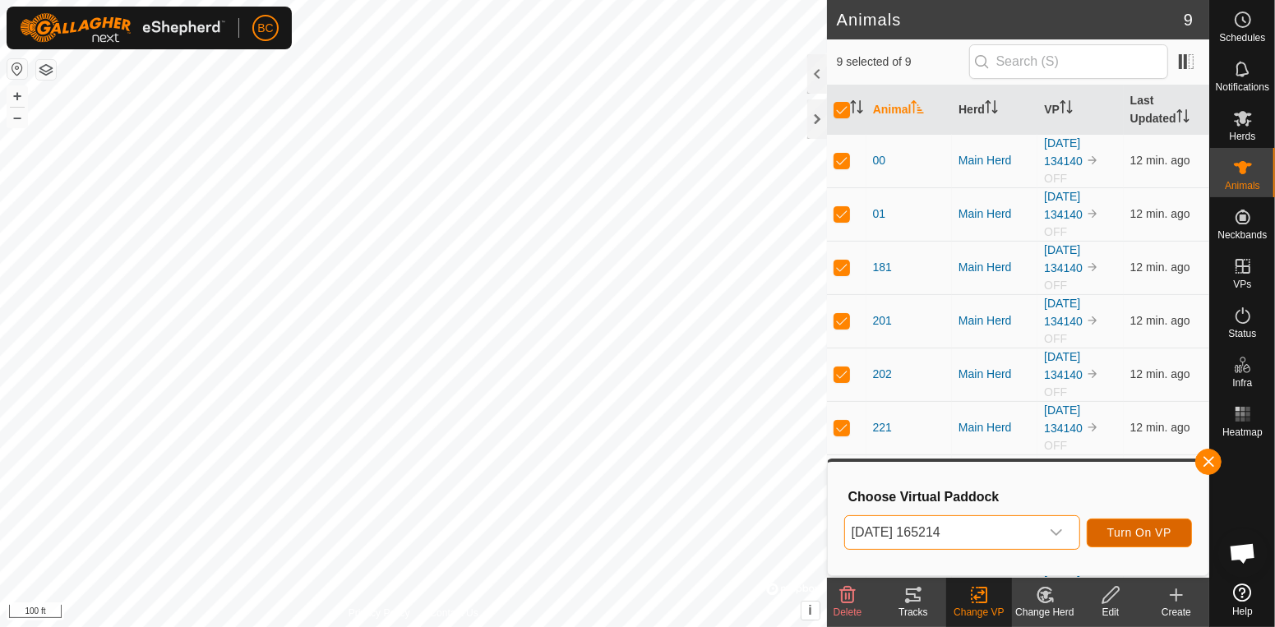
click at [1162, 532] on span "Turn On VP" at bounding box center [1139, 532] width 64 height 13
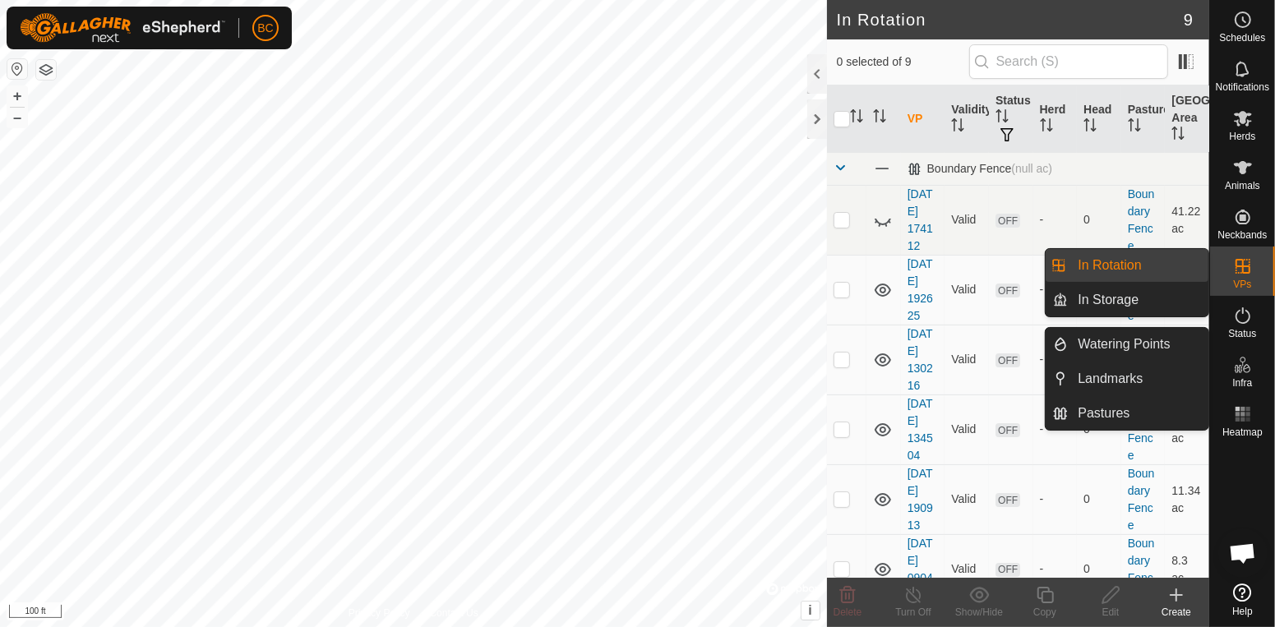
click at [1152, 261] on link "In Rotation" at bounding box center [1138, 265] width 141 height 33
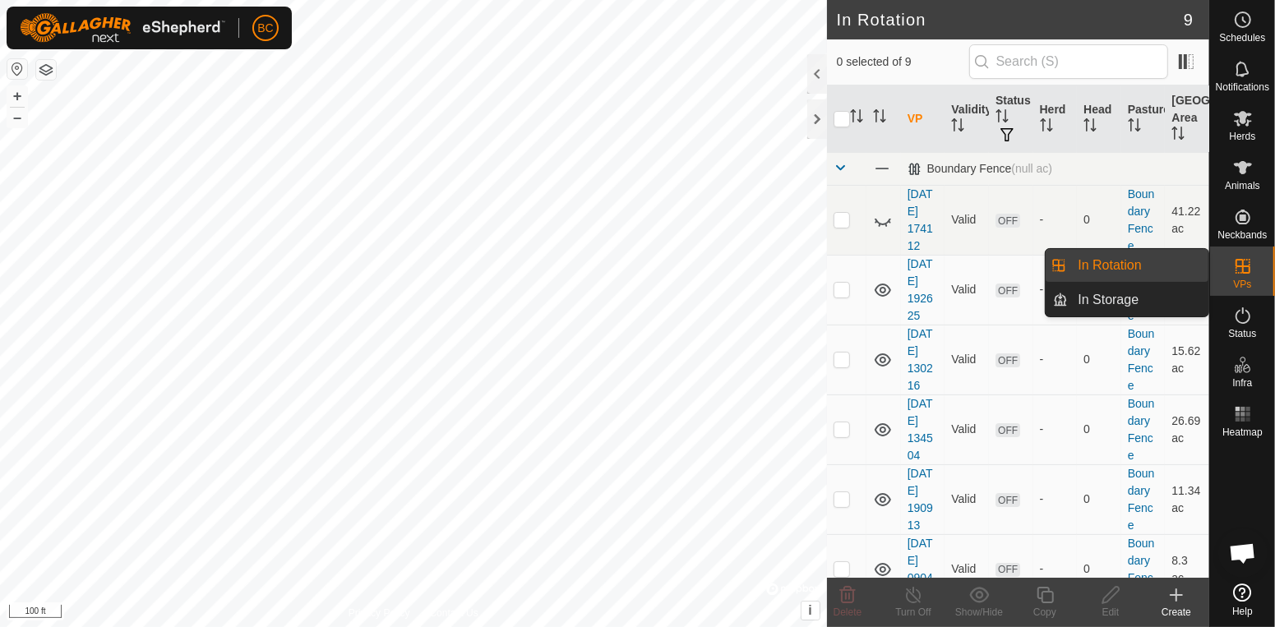
click at [1114, 265] on span "In Rotation" at bounding box center [1108, 266] width 63 height 20
click at [1168, 270] on link "In Rotation" at bounding box center [1138, 265] width 141 height 33
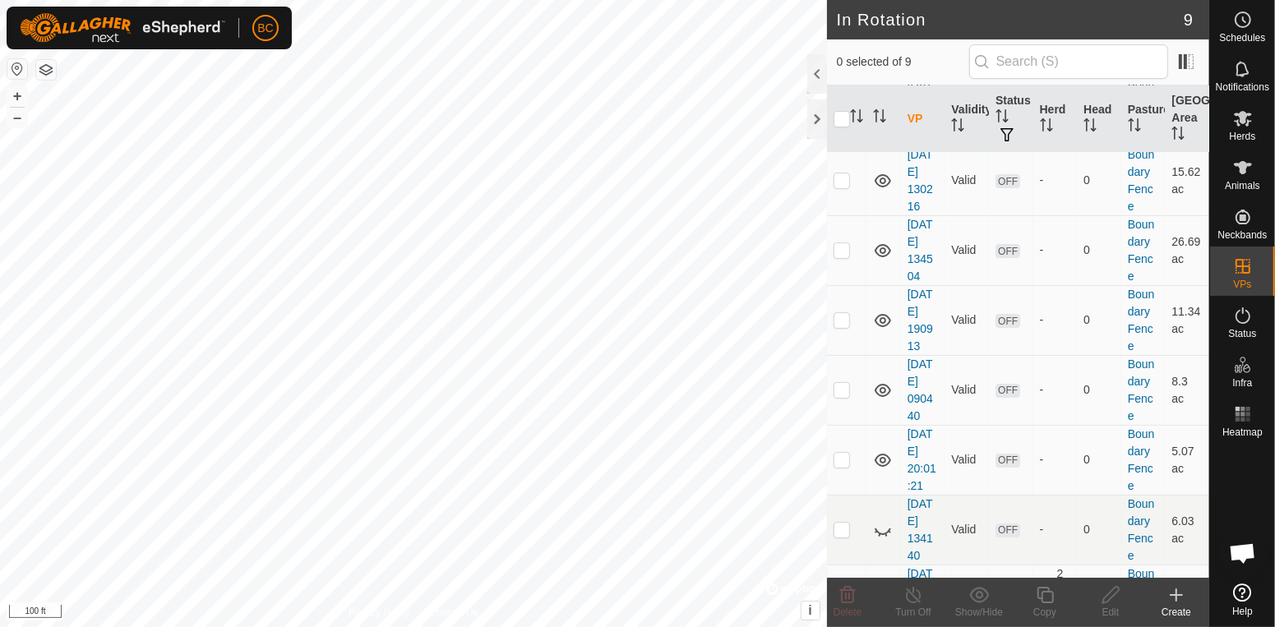
scroll to position [239, 0]
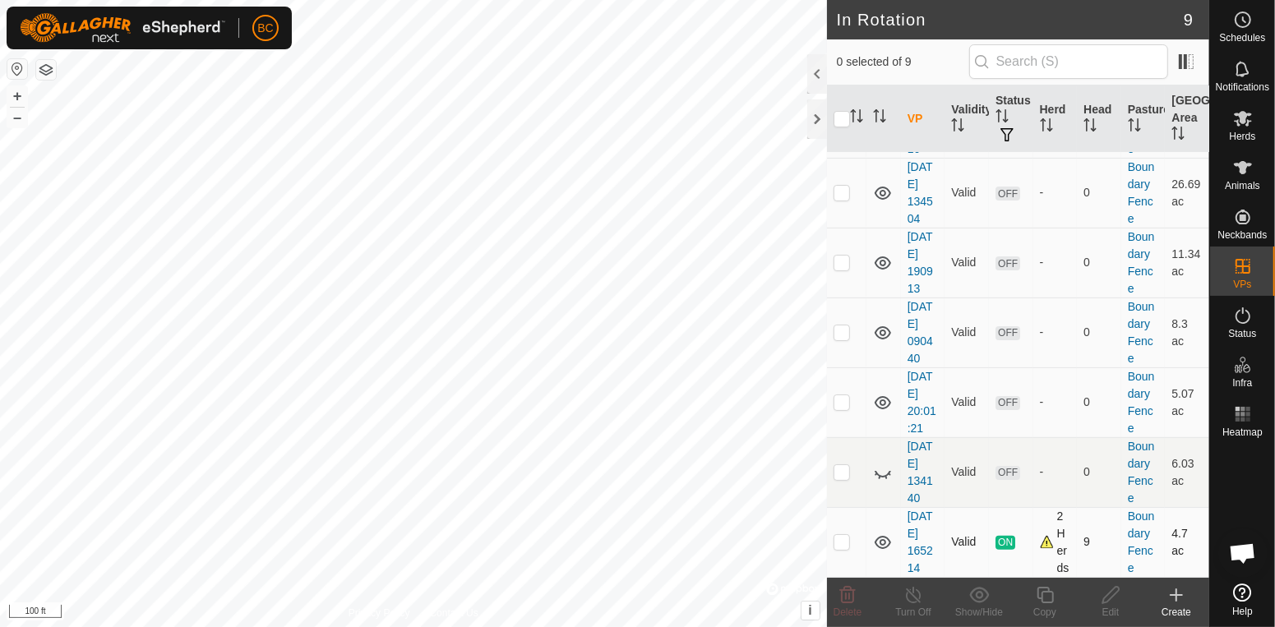
click at [851, 541] on td at bounding box center [846, 542] width 39 height 70
checkbox input "true"
click at [913, 596] on line at bounding box center [912, 595] width 13 height 13
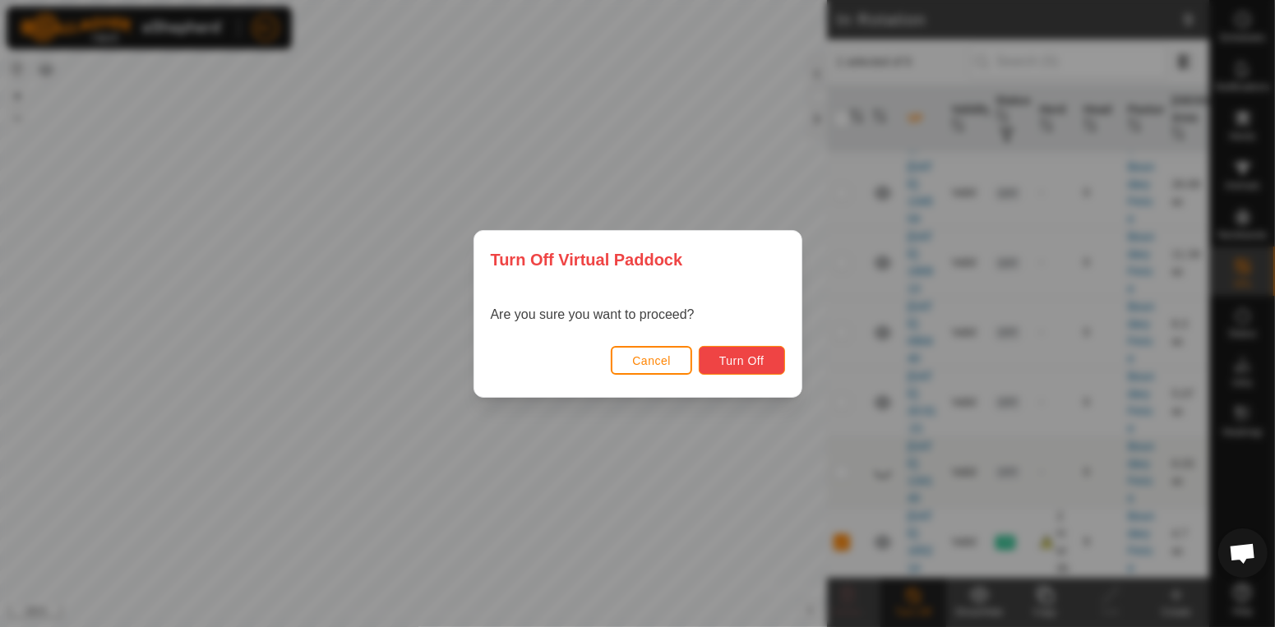
click at [728, 360] on span "Turn Off" at bounding box center [741, 360] width 45 height 13
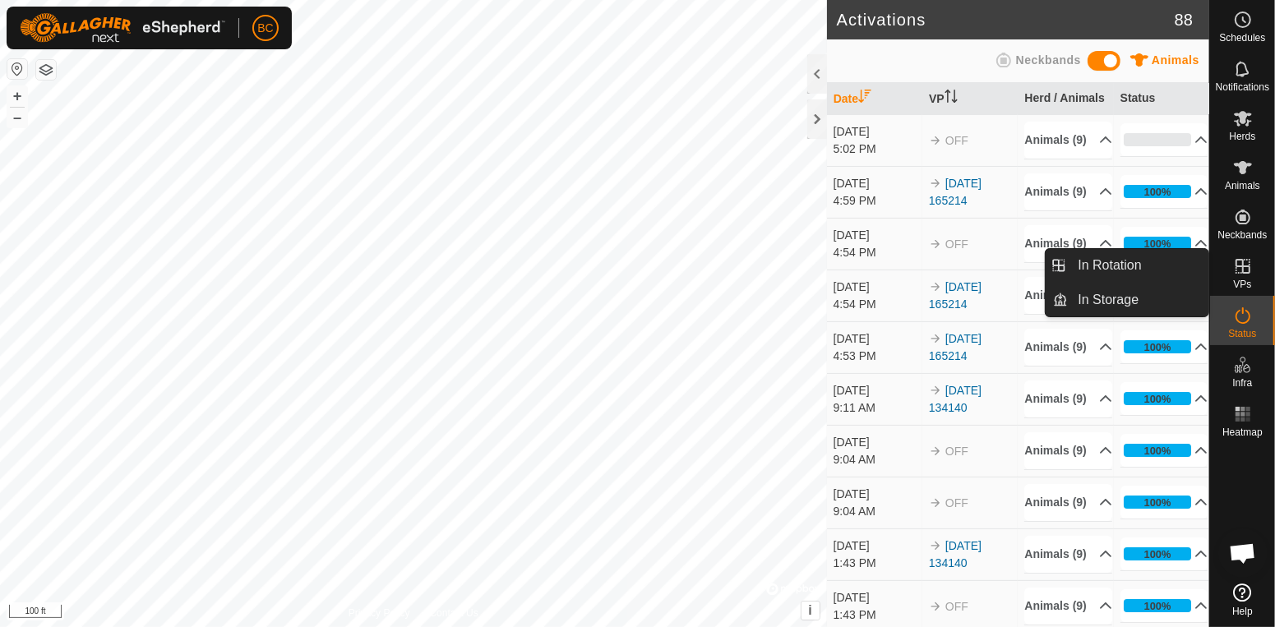
click at [1241, 260] on icon at bounding box center [1243, 266] width 20 height 20
click at [1119, 276] on link "In Rotation" at bounding box center [1138, 265] width 141 height 33
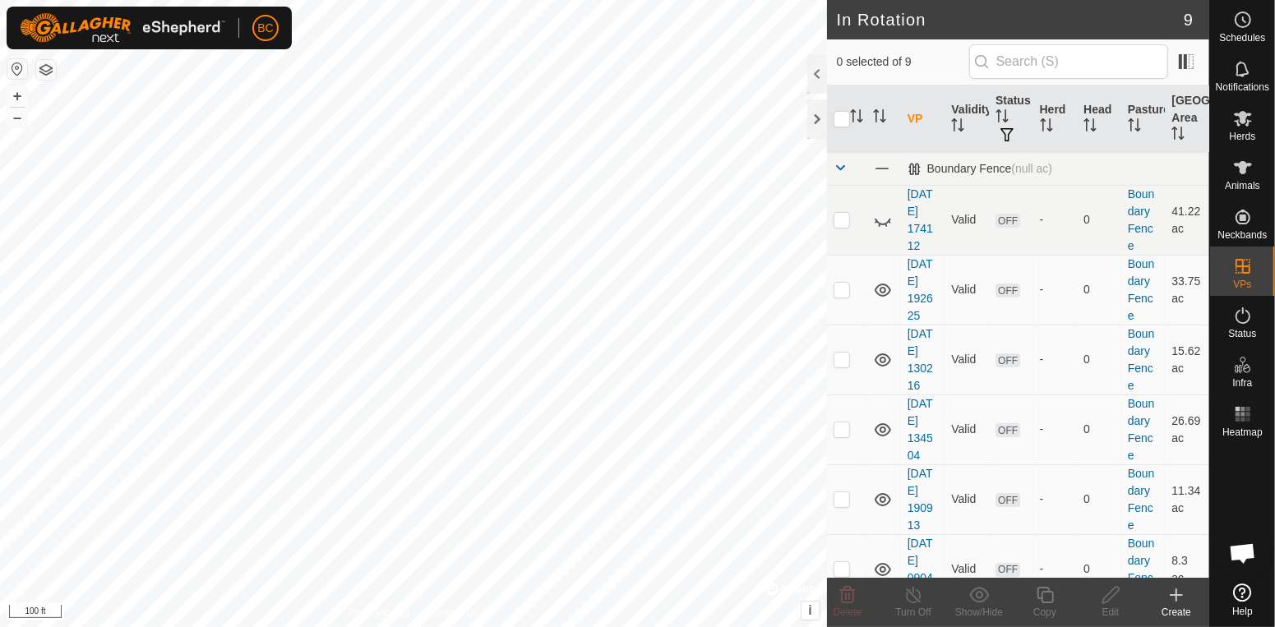
scroll to position [239, 0]
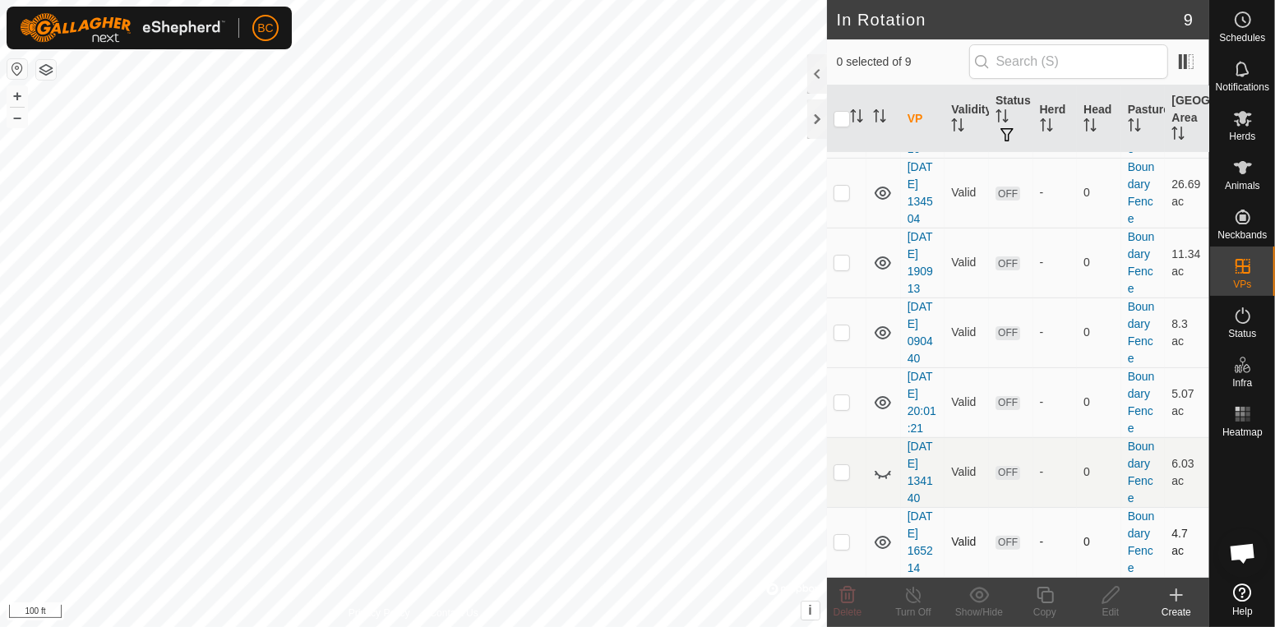
click at [862, 542] on td at bounding box center [846, 542] width 39 height 70
checkbox input "true"
click at [1107, 602] on icon at bounding box center [1110, 595] width 16 height 16
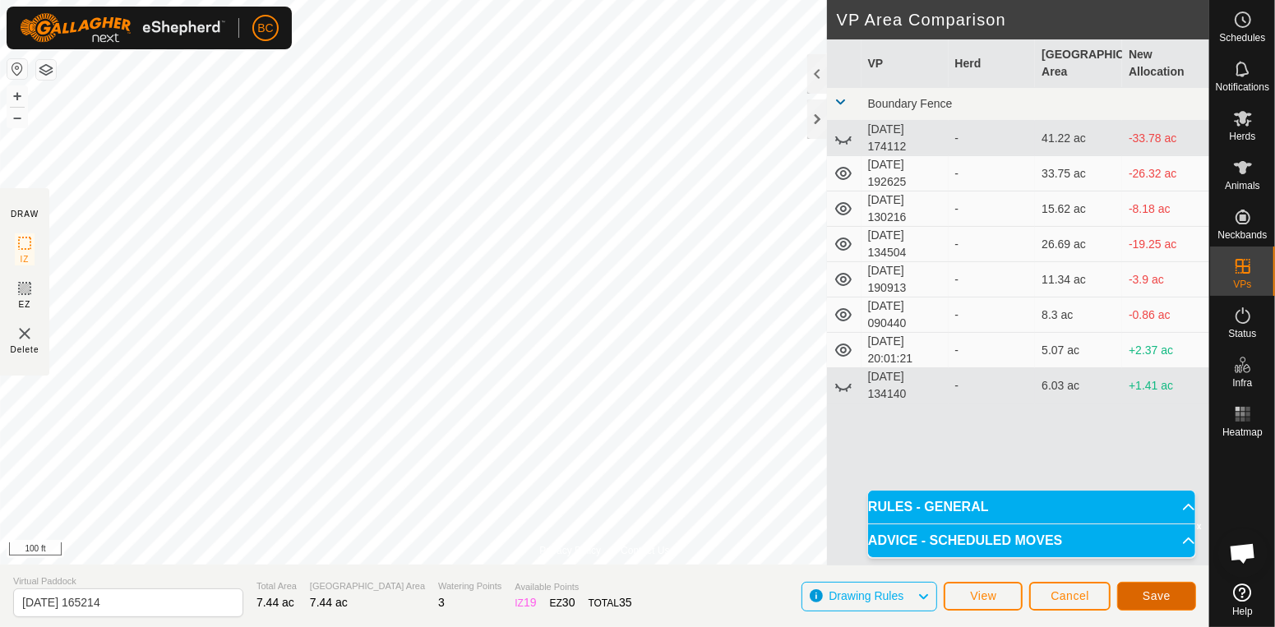
click at [1143, 594] on span "Save" at bounding box center [1156, 595] width 28 height 13
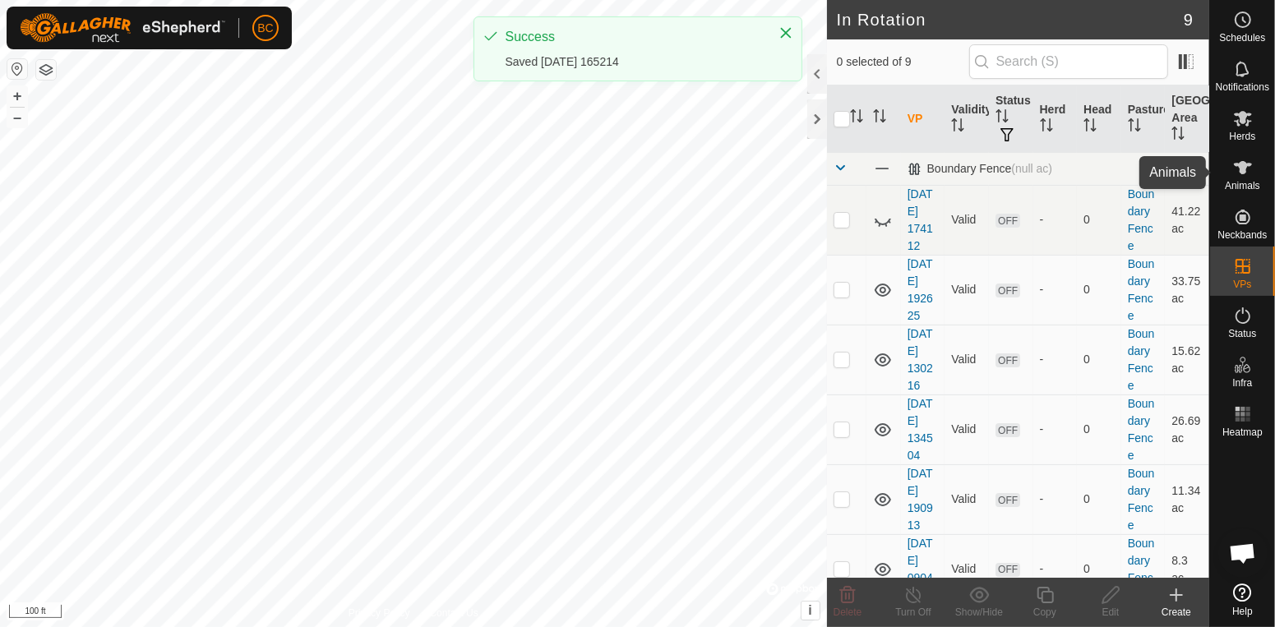
click at [1243, 174] on icon at bounding box center [1243, 168] width 20 height 20
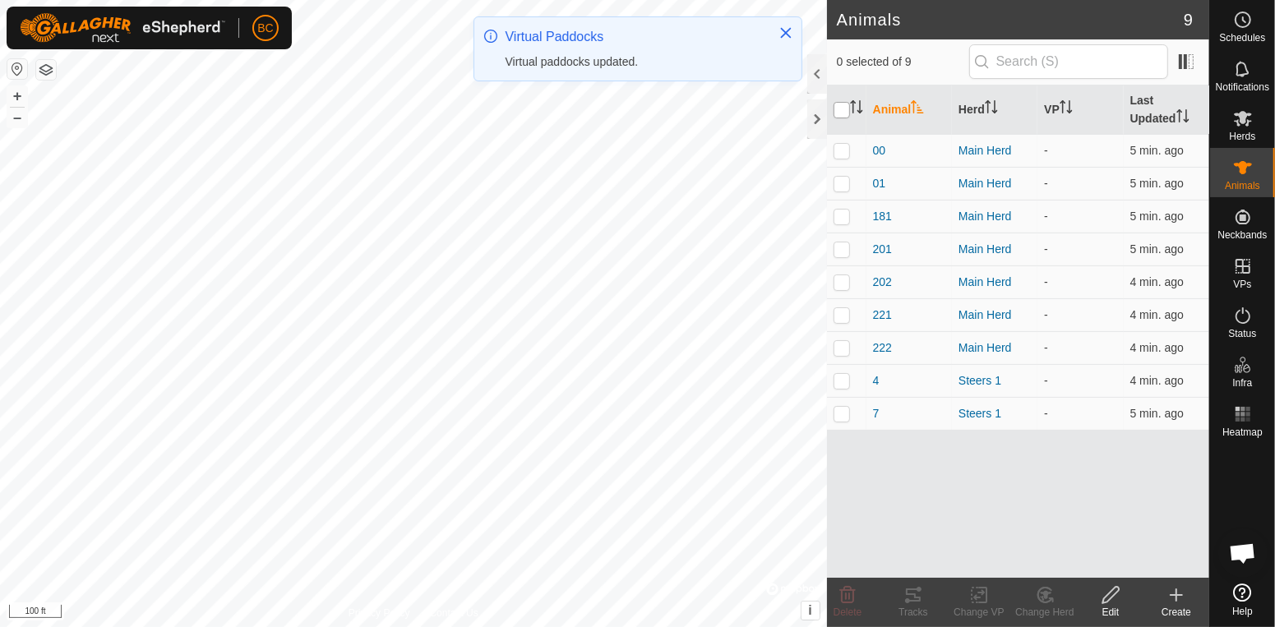
click at [845, 114] on input "checkbox" at bounding box center [841, 110] width 16 height 16
checkbox input "true"
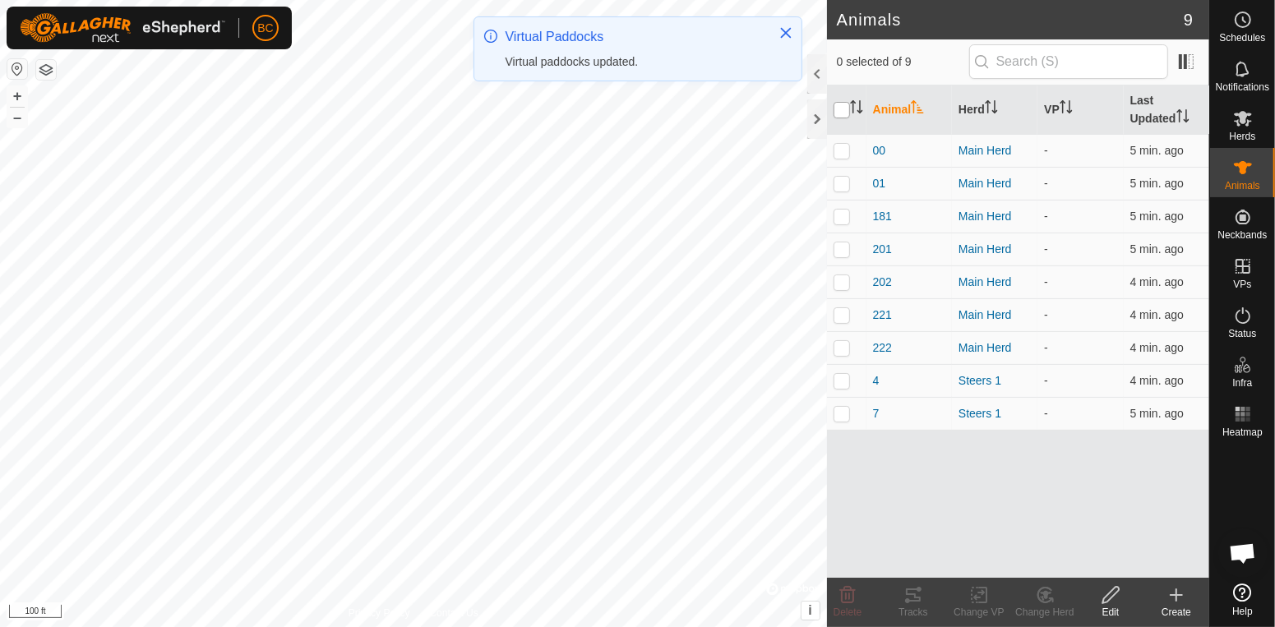
checkbox input "true"
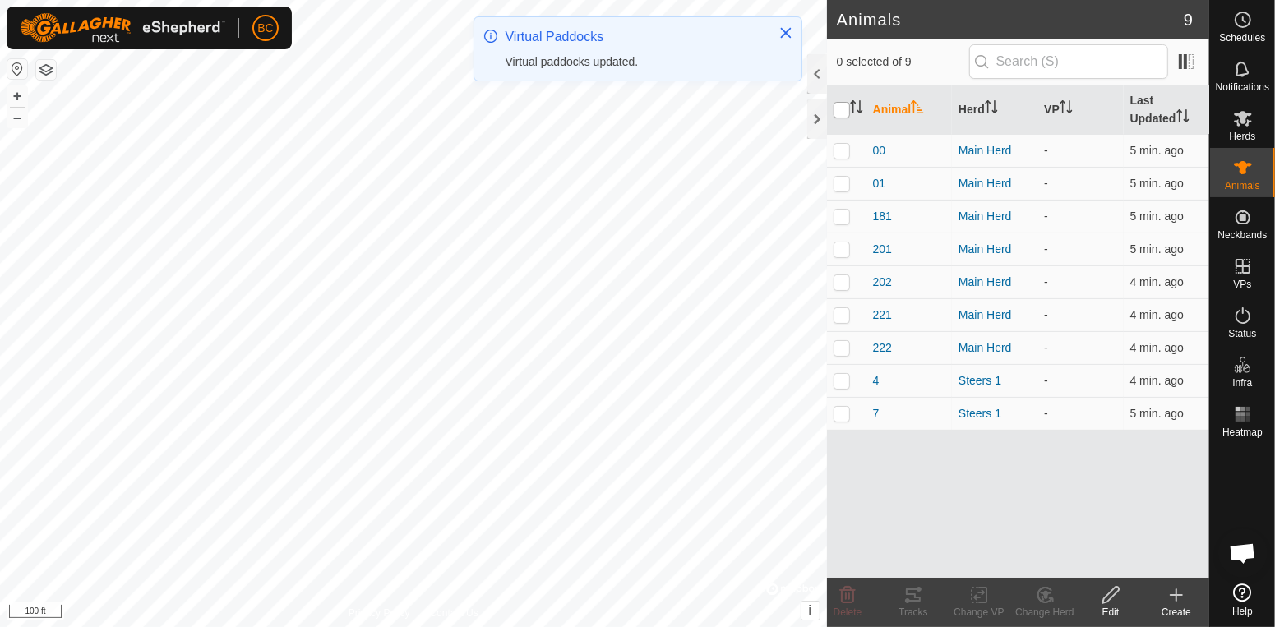
checkbox input "true"
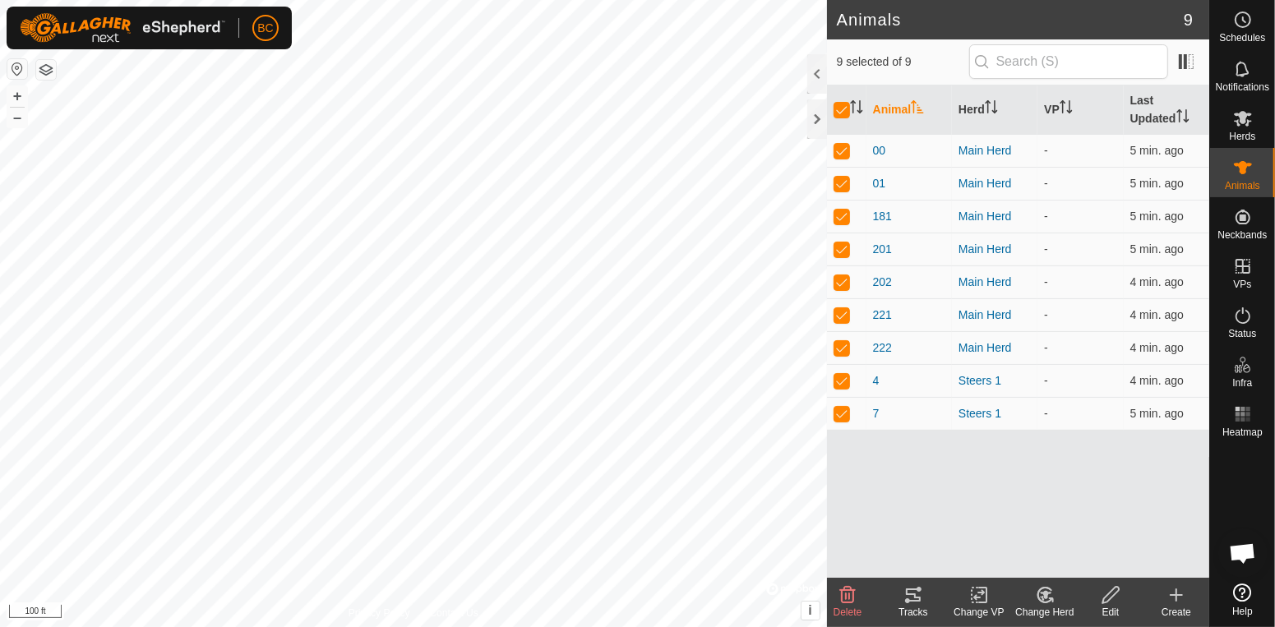
click at [980, 602] on icon at bounding box center [982, 595] width 7 height 15
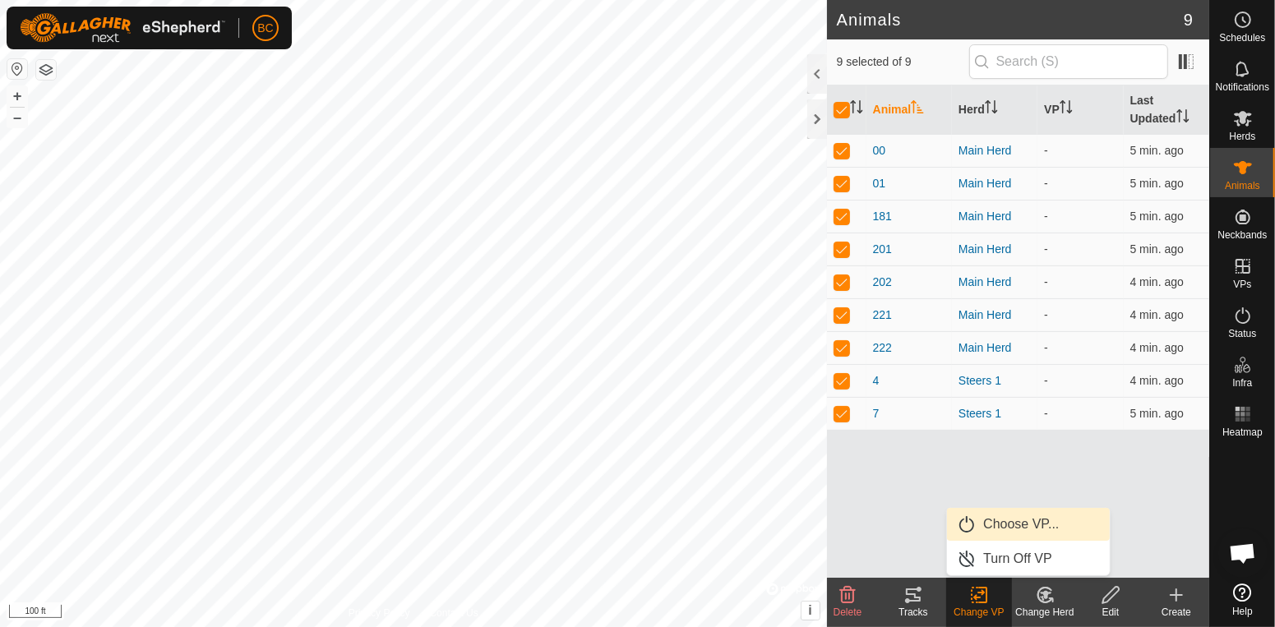
click at [993, 527] on link "Choose VP..." at bounding box center [1028, 524] width 163 height 33
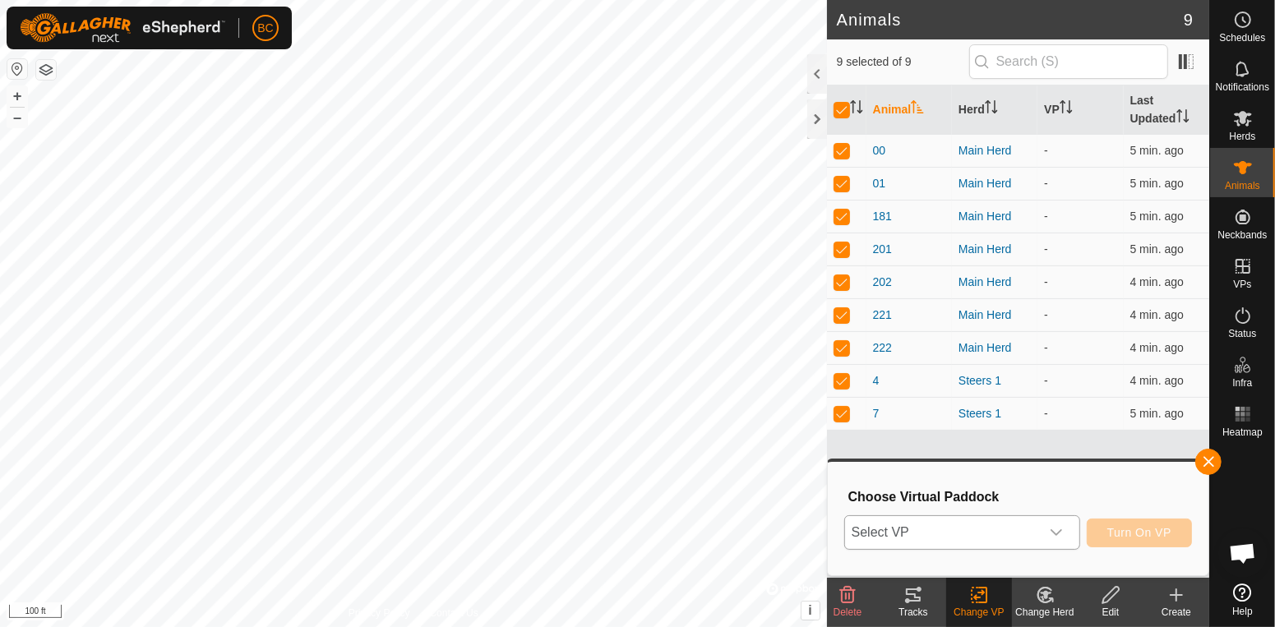
click at [1063, 532] on icon "dropdown trigger" at bounding box center [1055, 532] width 13 height 13
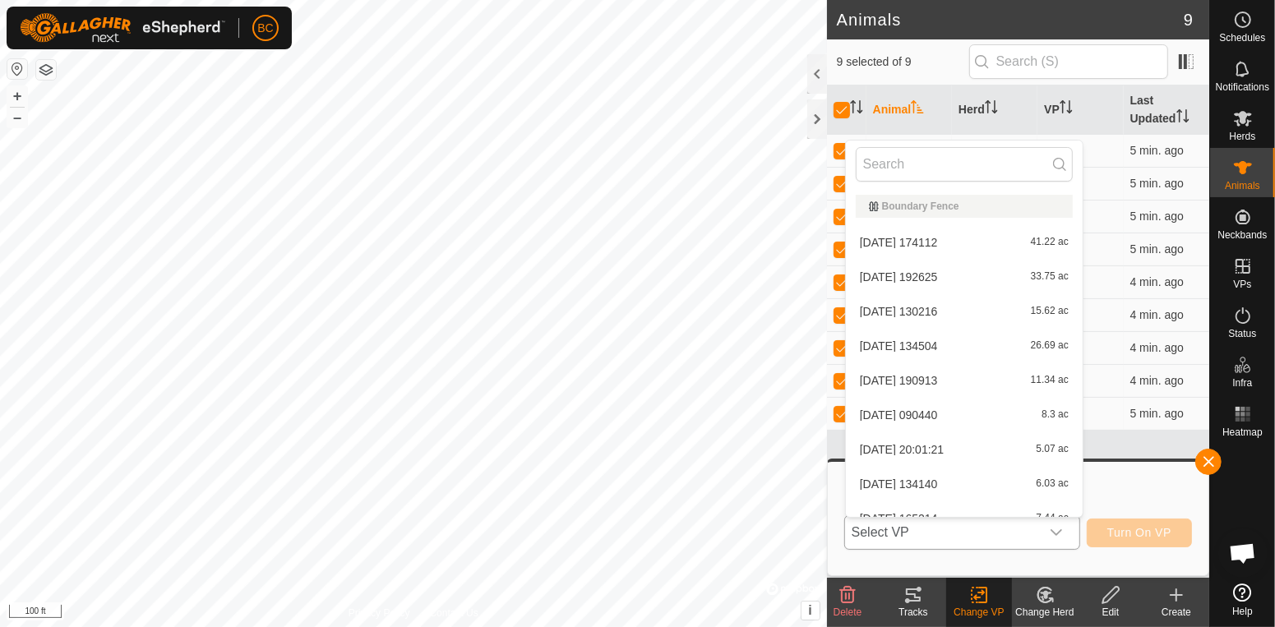
scroll to position [17, 0]
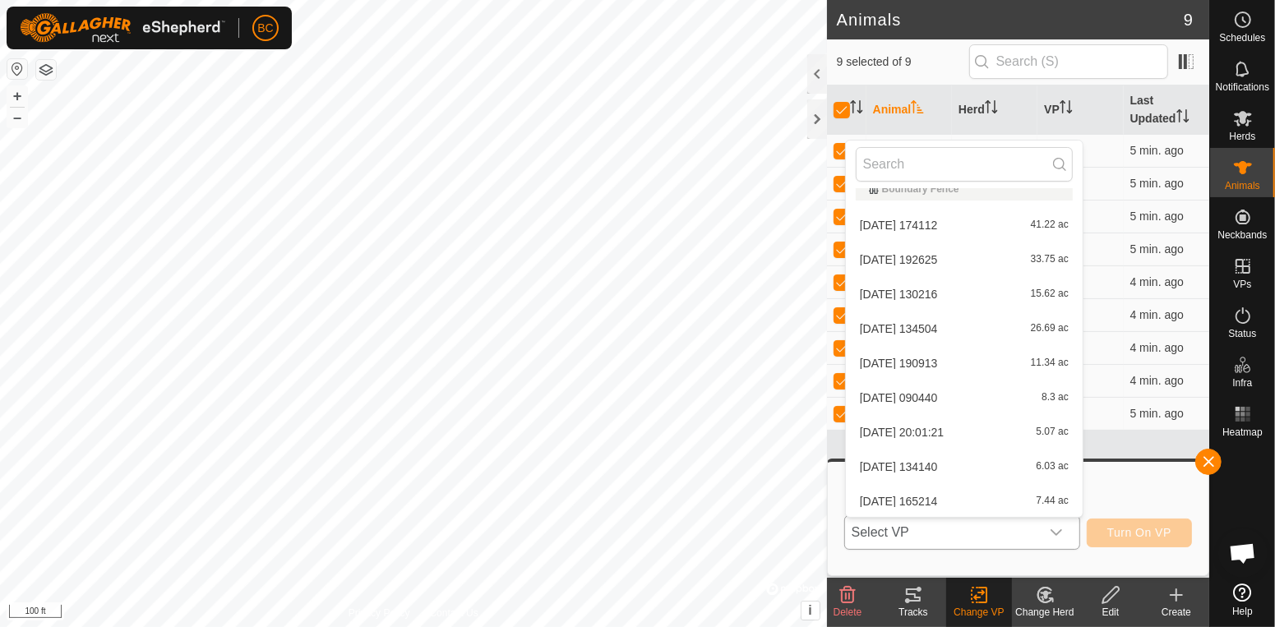
click at [938, 499] on span "[DATE] 165214" at bounding box center [899, 502] width 78 height 12
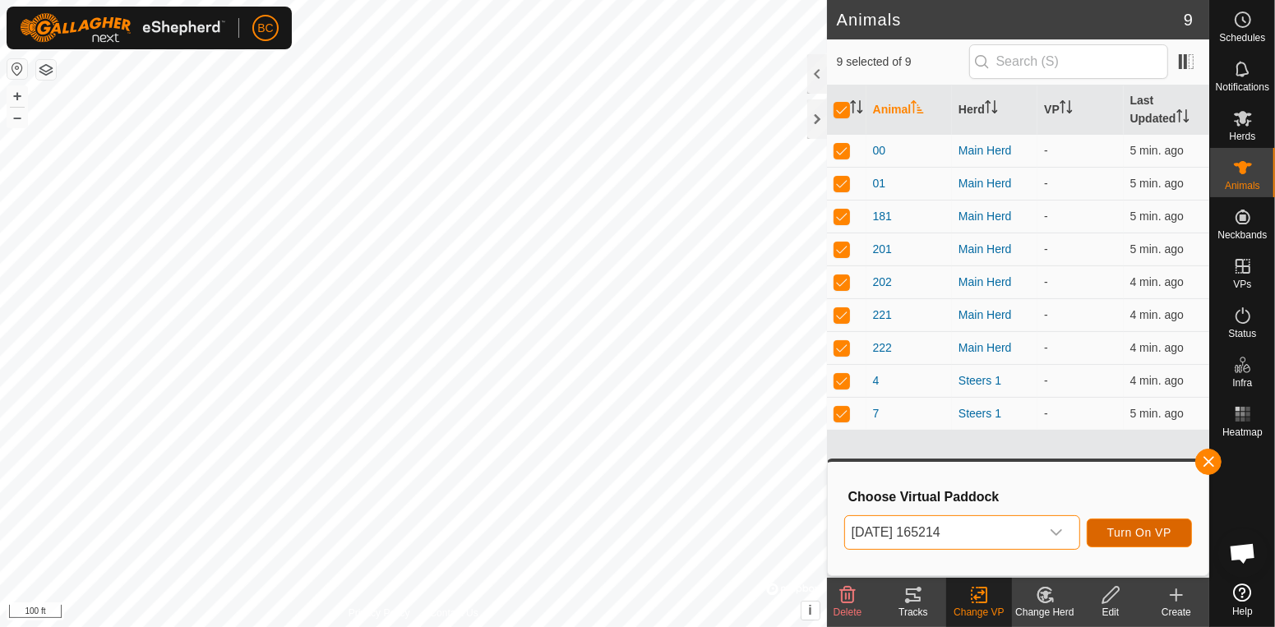
click at [1151, 539] on button "Turn On VP" at bounding box center [1138, 533] width 105 height 29
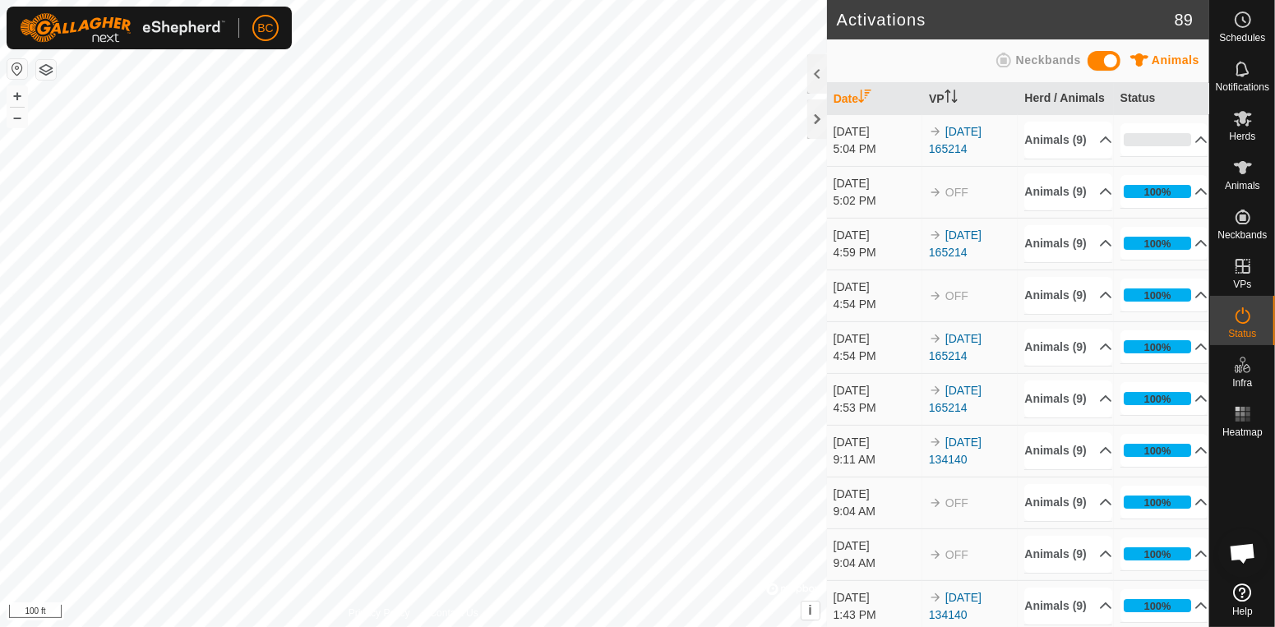
click at [1151, 477] on td "100% In Progress Pending 0 Sent 0 Completed Confirmed 0 Overridden 9 Cancelled 0" at bounding box center [1161, 451] width 95 height 52
click at [1194, 146] on icon at bounding box center [1200, 139] width 13 height 13
